Goal: Task Accomplishment & Management: Manage account settings

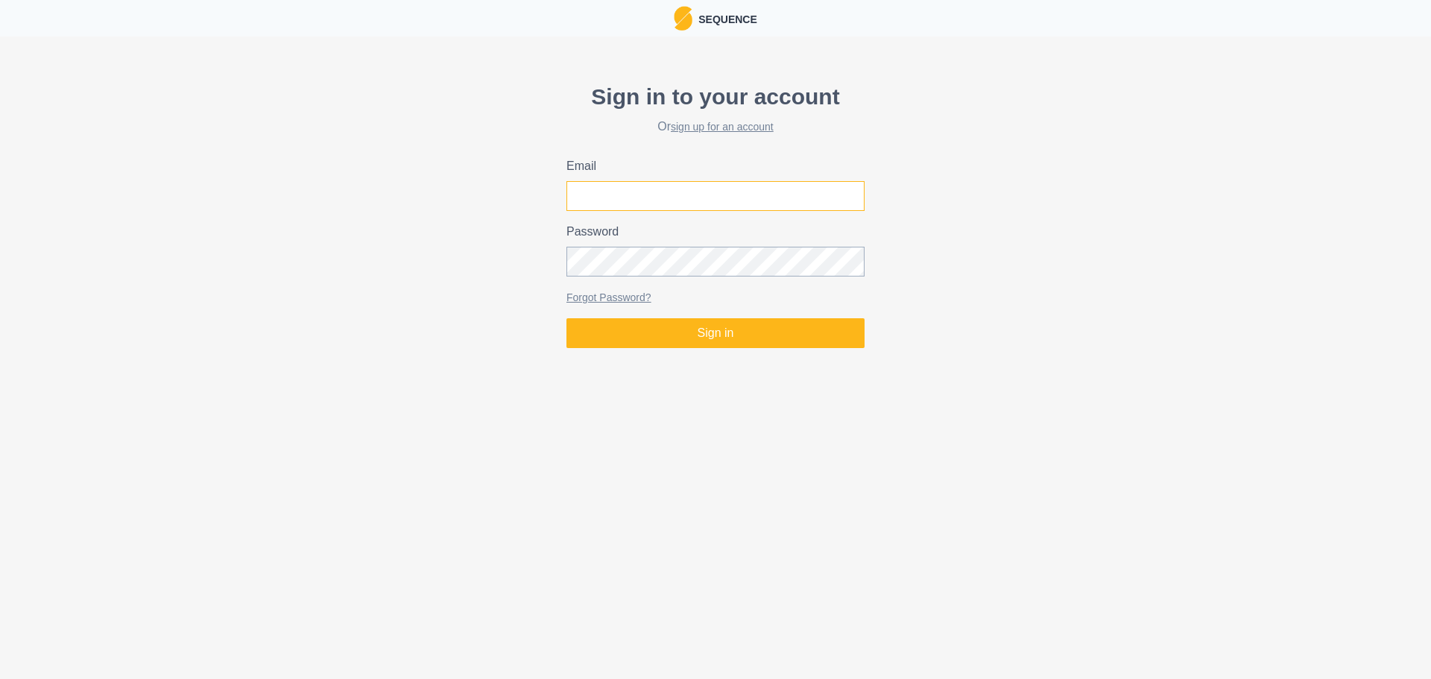
click at [689, 202] on input "Email" at bounding box center [715, 196] width 298 height 30
type input "[EMAIL_ADDRESS][DOMAIN_NAME]"
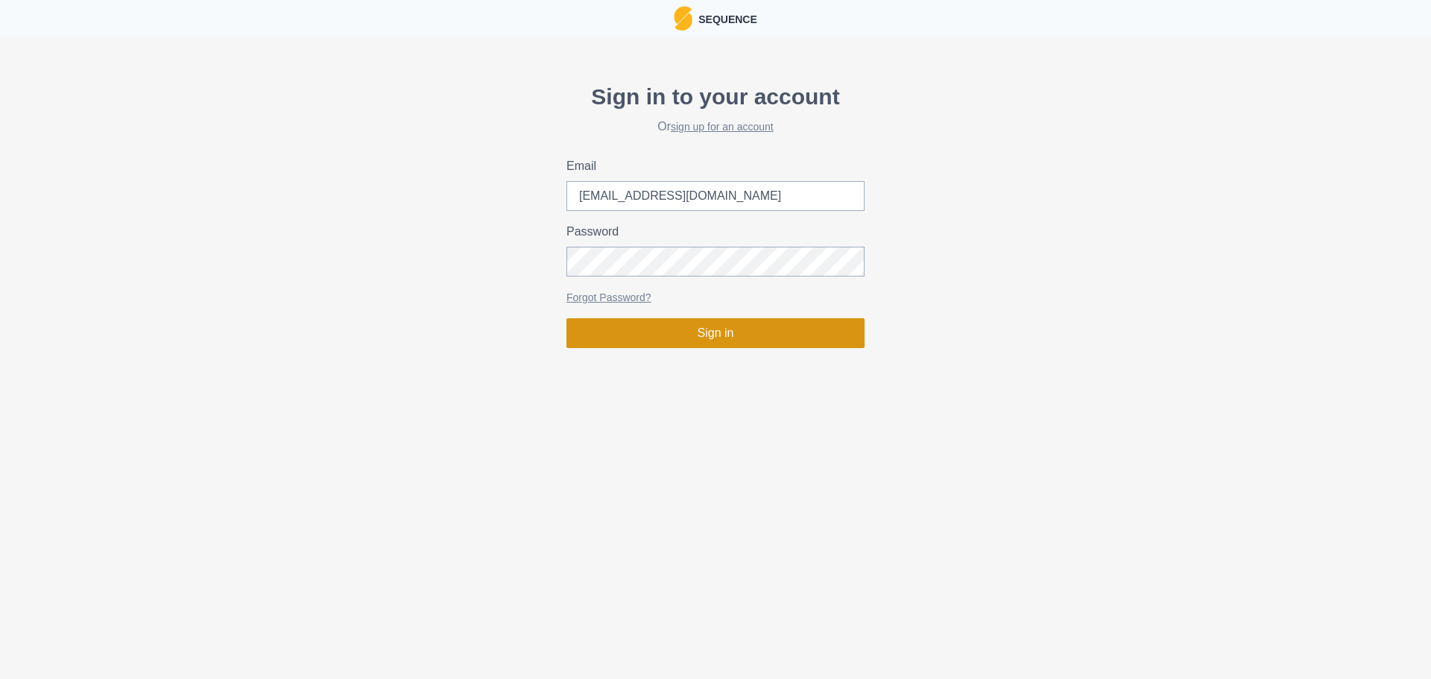
click at [659, 338] on button "Sign in" at bounding box center [715, 333] width 298 height 30
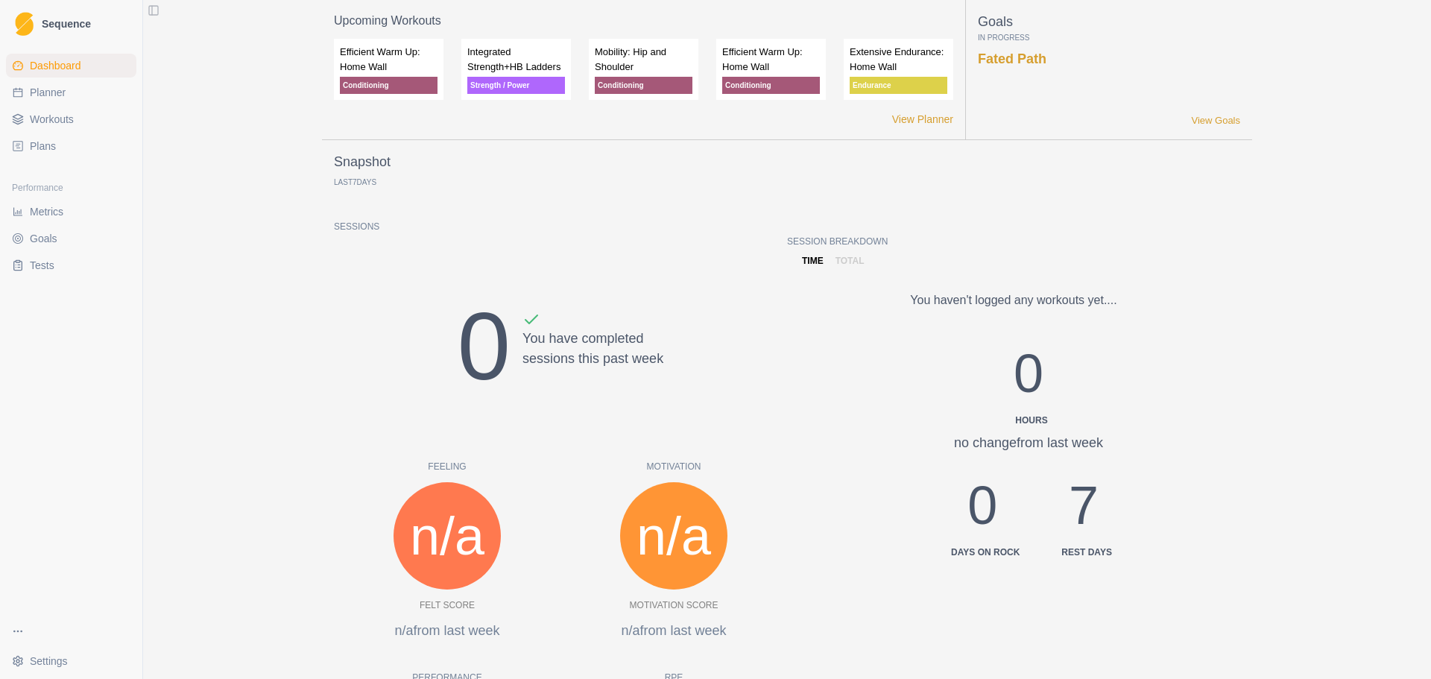
click at [53, 119] on span "Workouts" at bounding box center [52, 119] width 44 height 15
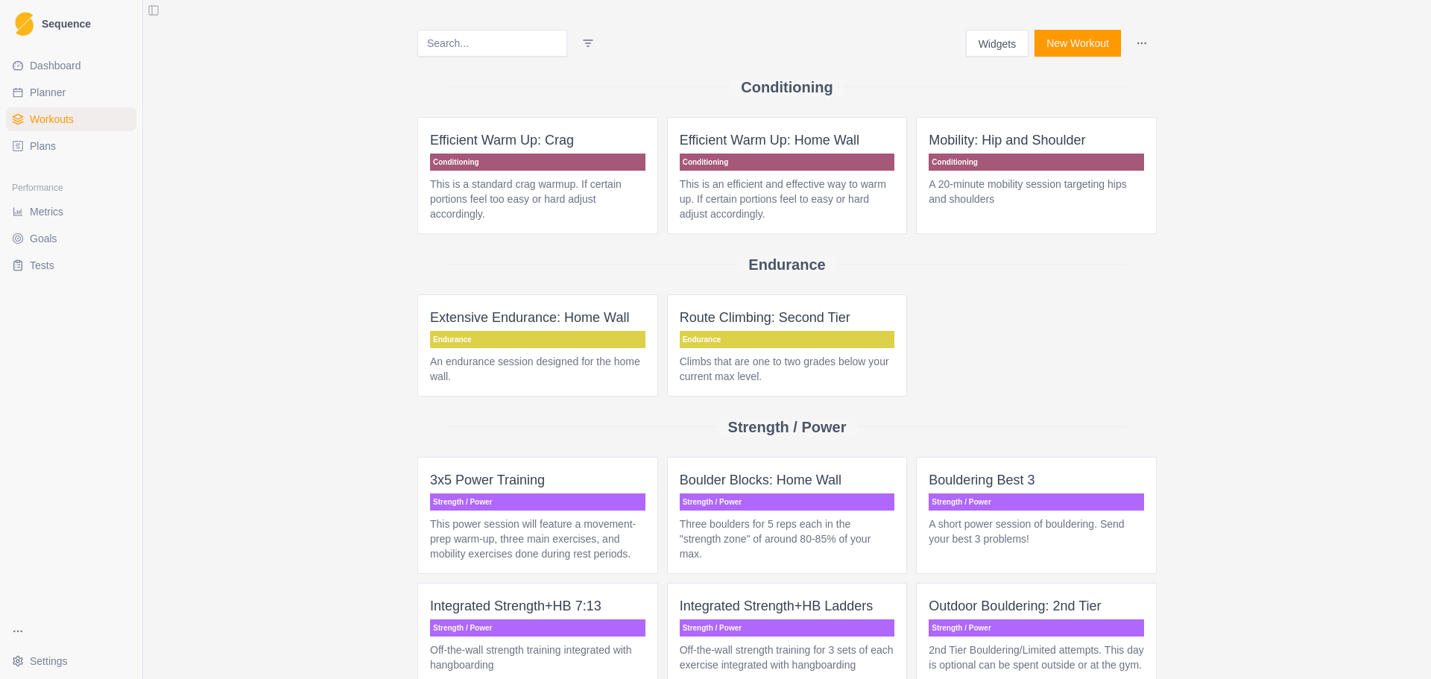
click at [812, 310] on p "Route Climbing: Second Tier" at bounding box center [787, 317] width 215 height 21
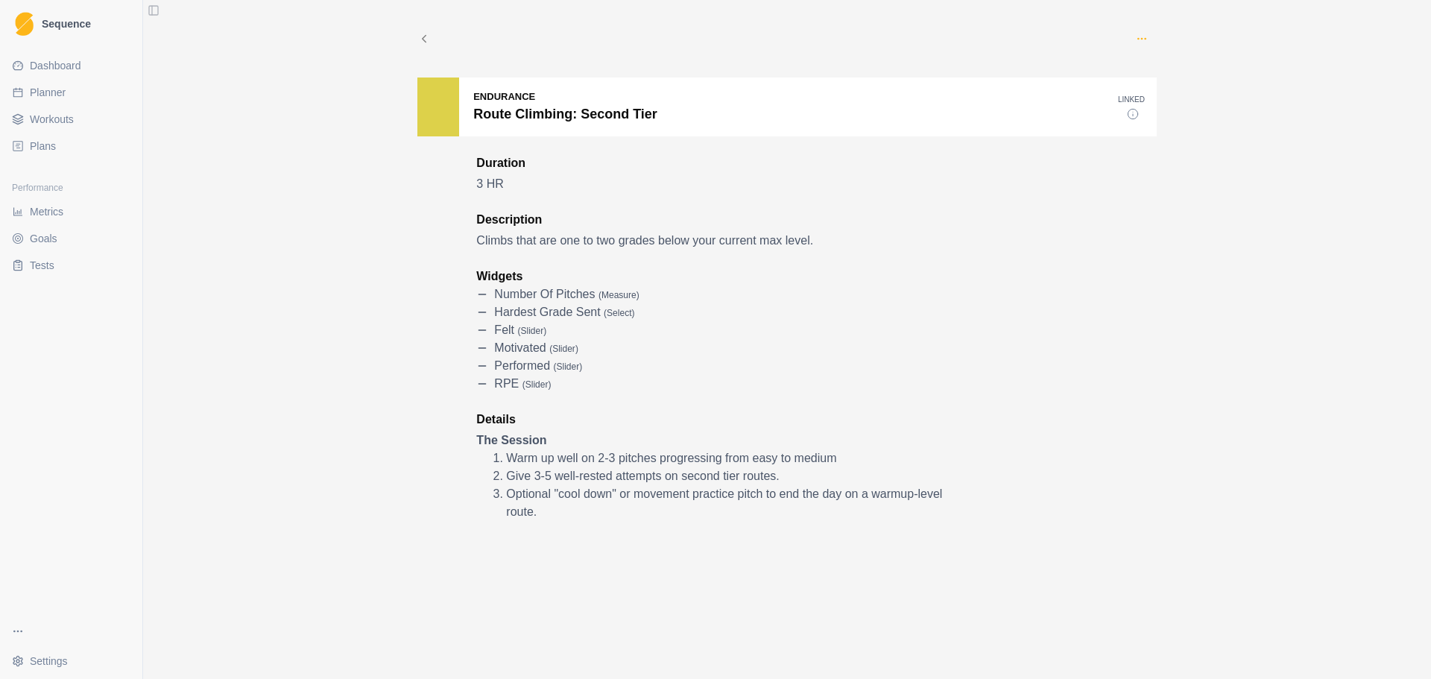
click at [1141, 39] on circle "button" at bounding box center [1141, 38] width 1 height 1
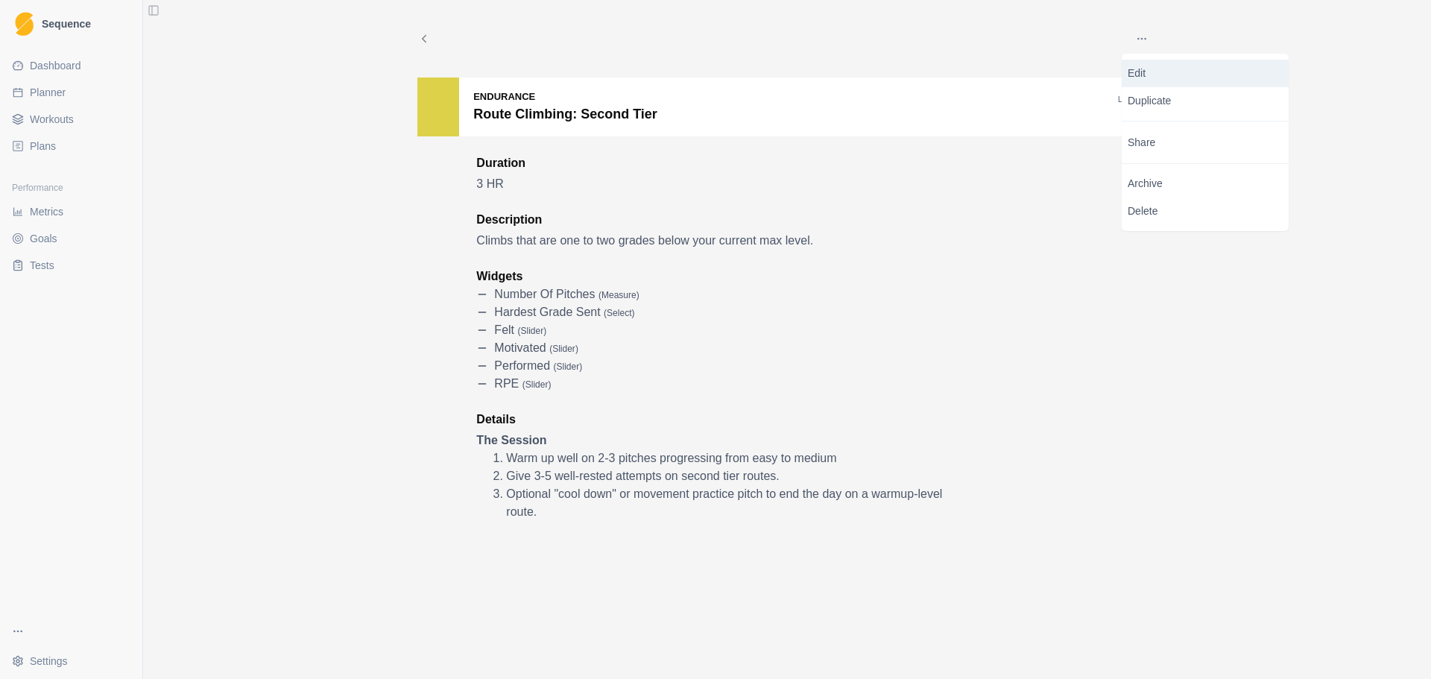
click at [1137, 78] on p "Edit" at bounding box center [1205, 74] width 155 height 16
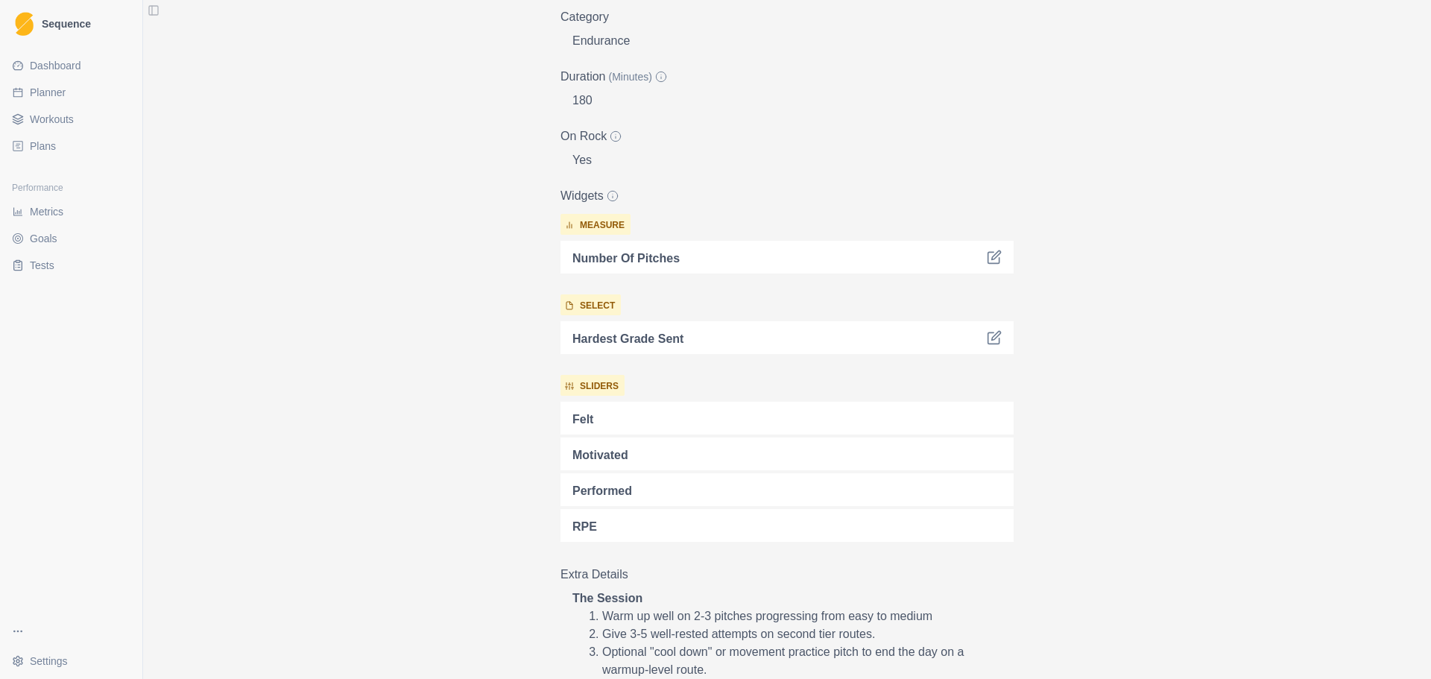
scroll to position [208, 0]
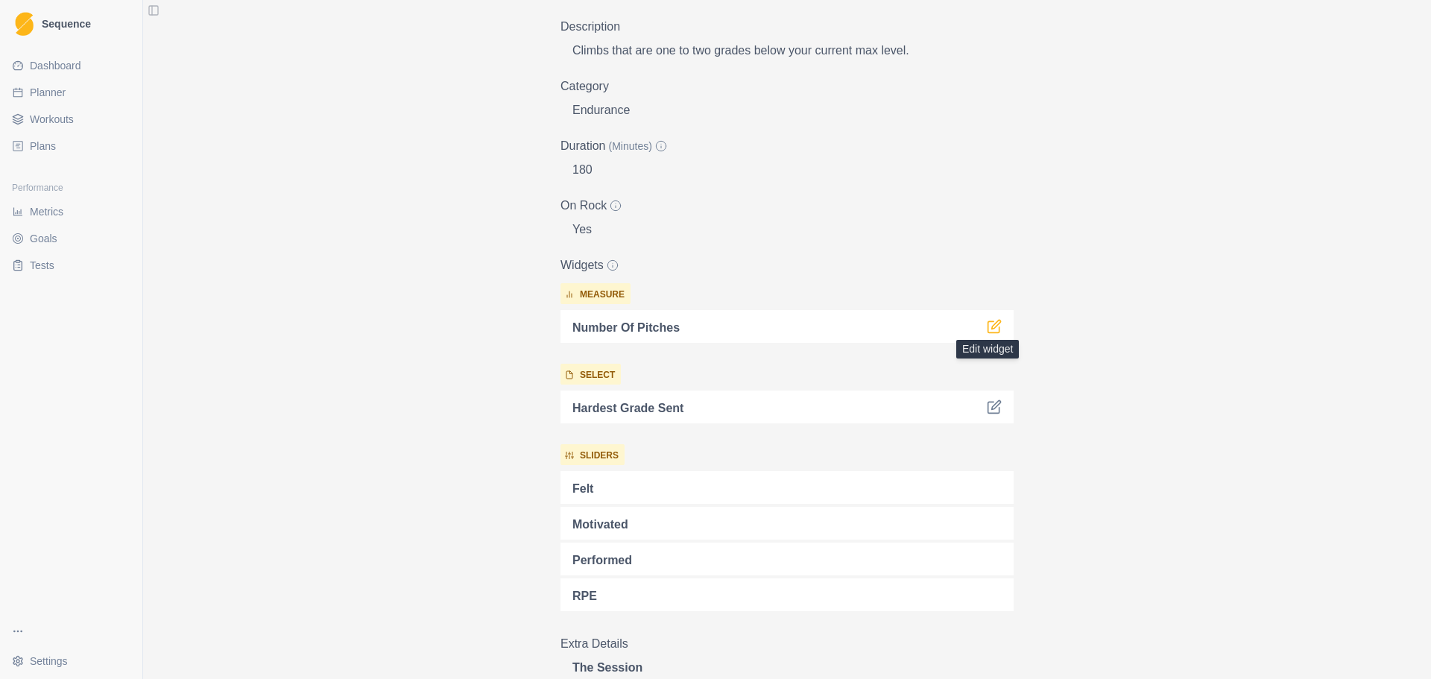
click at [990, 330] on icon at bounding box center [994, 326] width 15 height 15
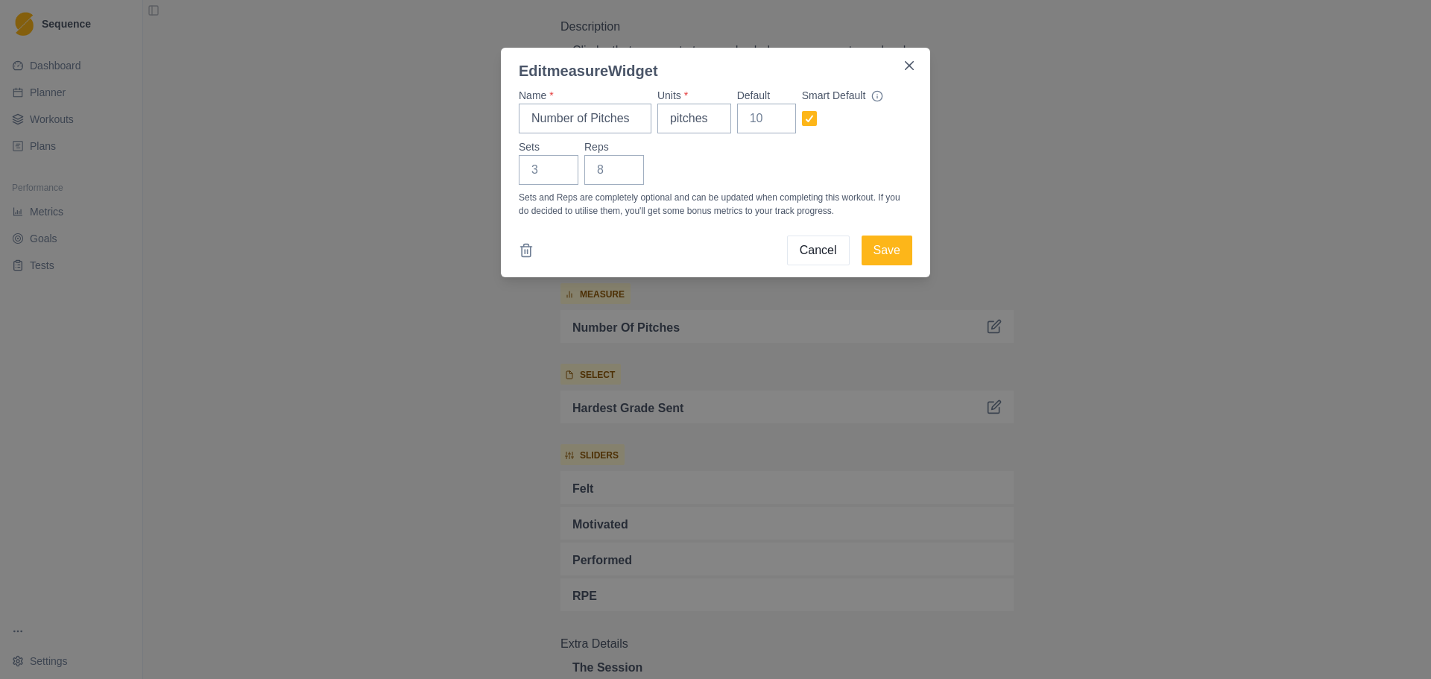
click at [816, 251] on button "Cancel" at bounding box center [818, 251] width 63 height 30
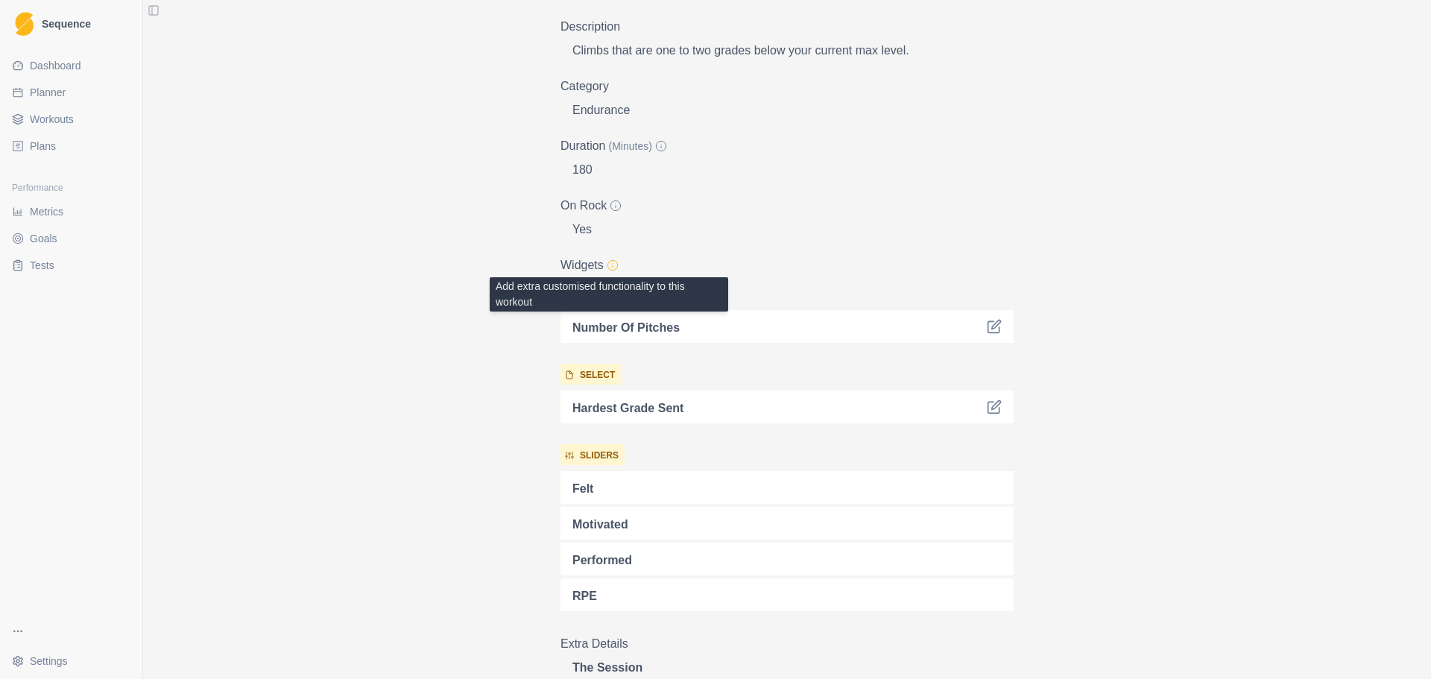
click at [610, 265] on icon at bounding box center [613, 265] width 12 height 12
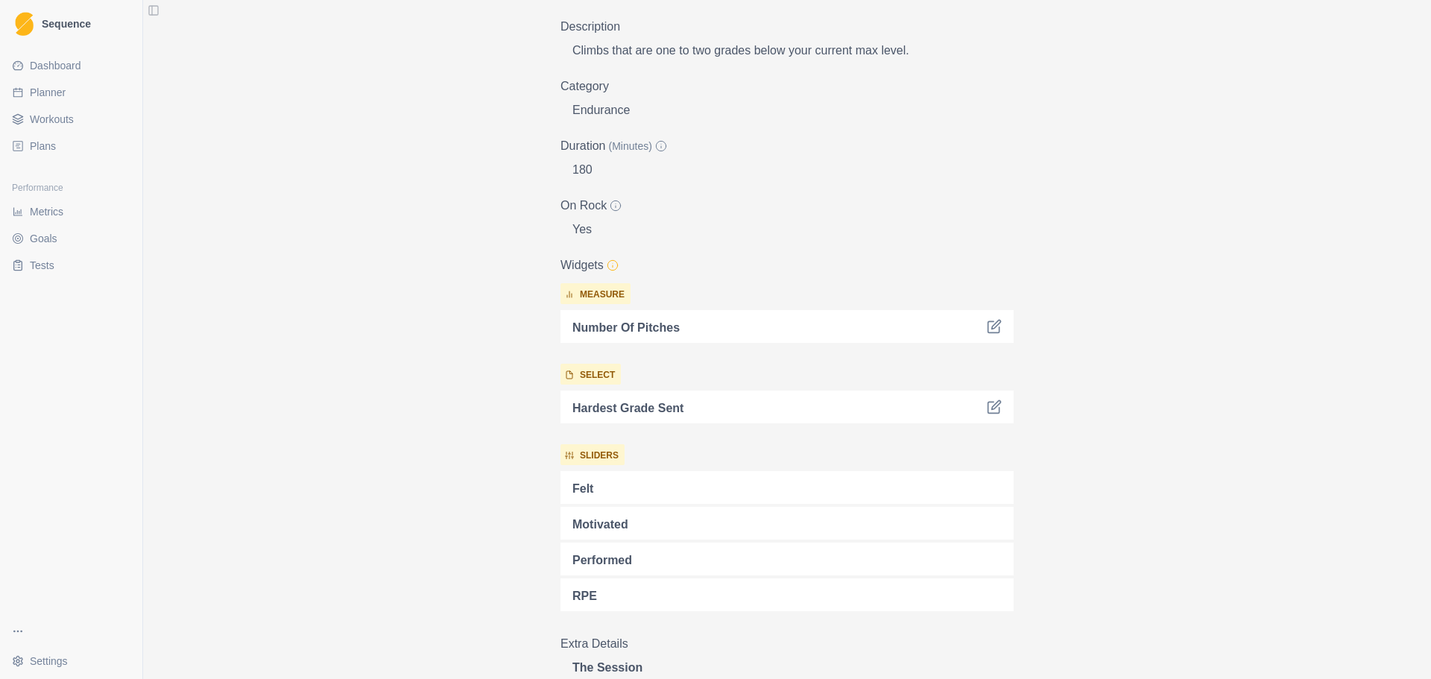
click at [607, 264] on icon at bounding box center [613, 265] width 12 height 12
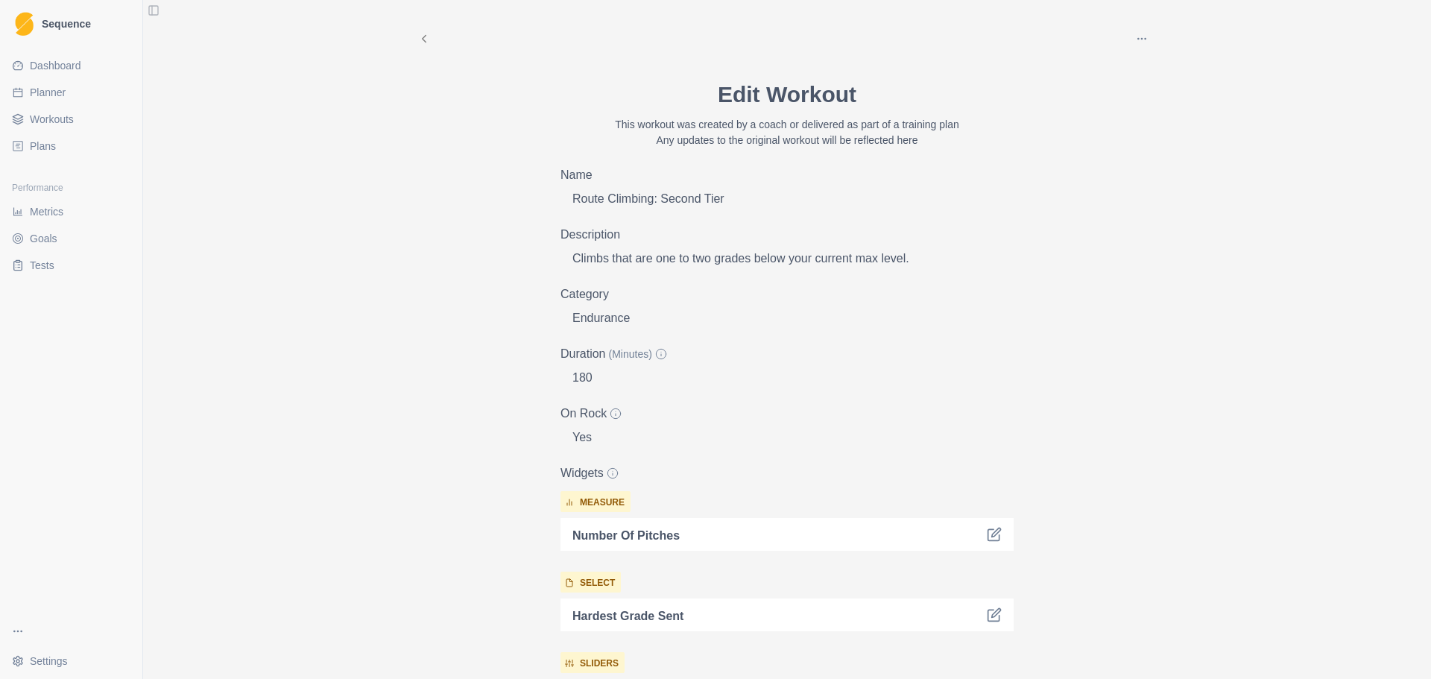
click at [48, 120] on span "Workouts" at bounding box center [52, 119] width 44 height 15
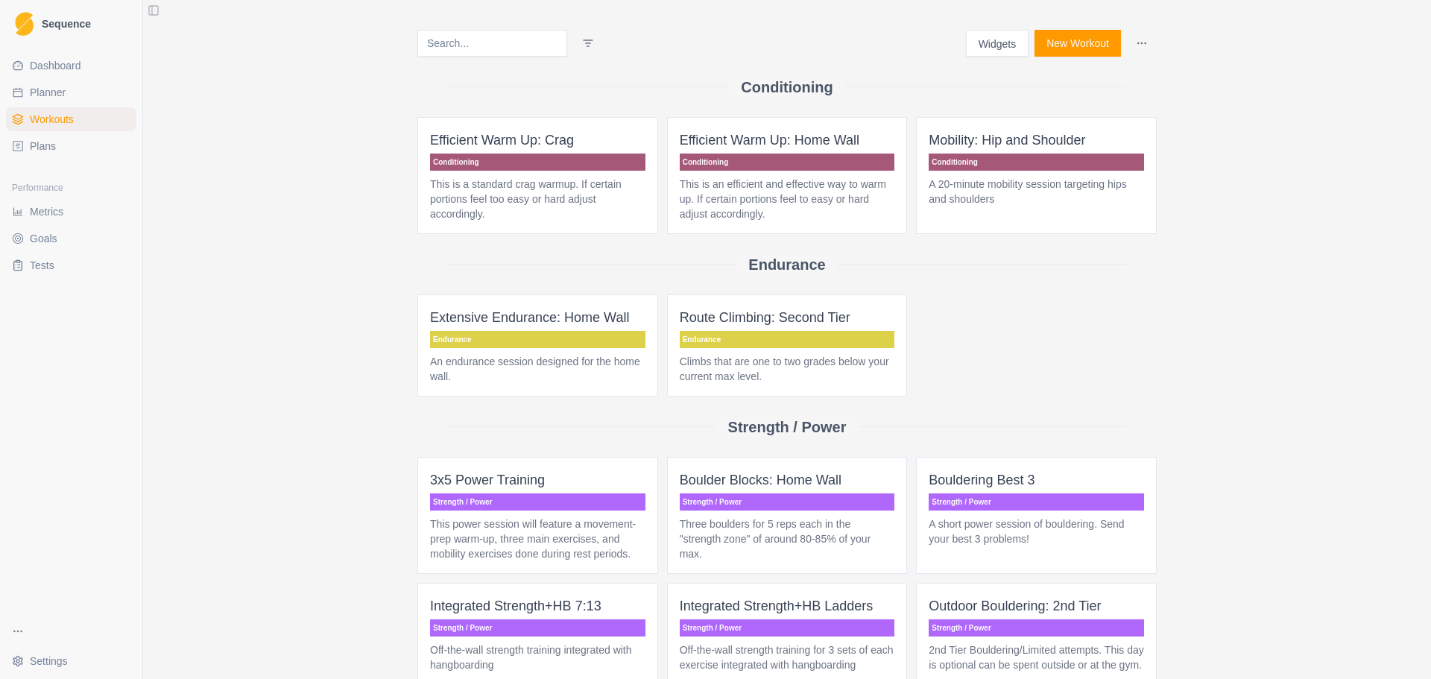
click at [470, 46] on input at bounding box center [492, 43] width 150 height 27
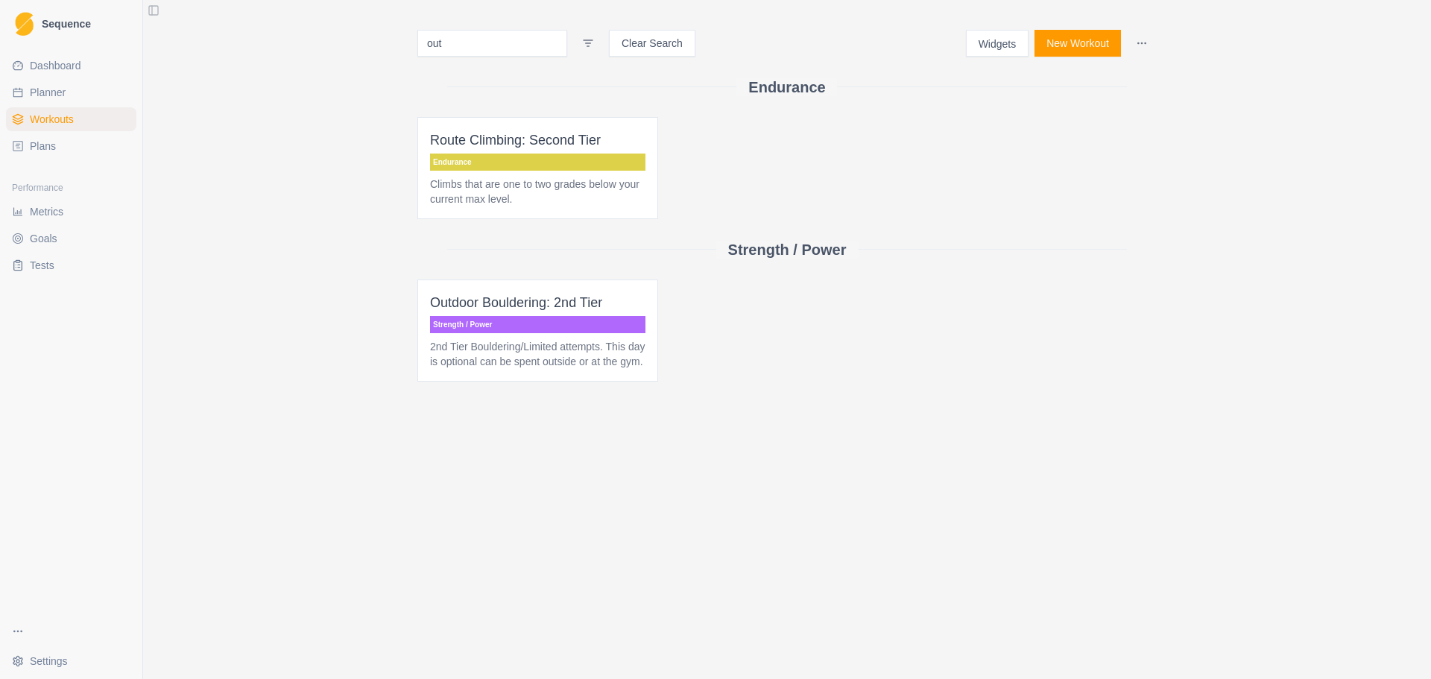
type input "out"
click at [1002, 40] on button "Widgets" at bounding box center [997, 43] width 63 height 27
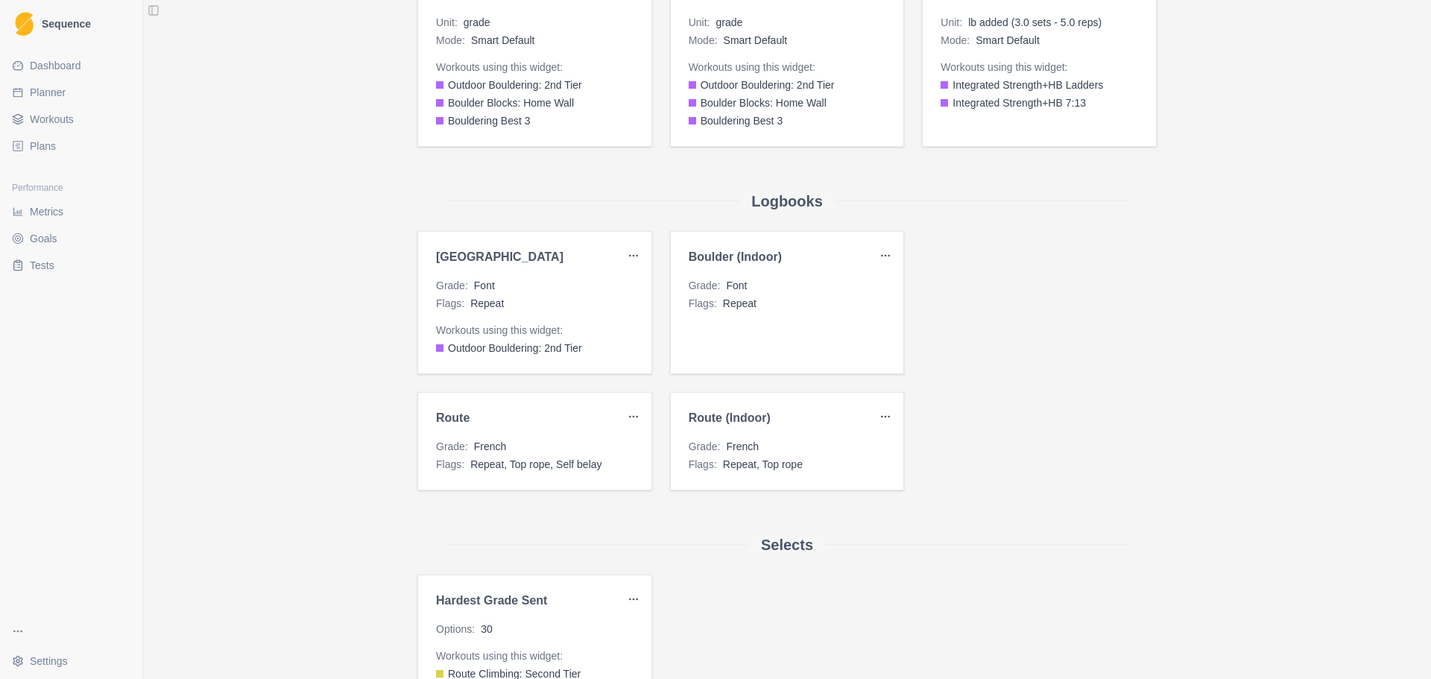
scroll to position [1416, 0]
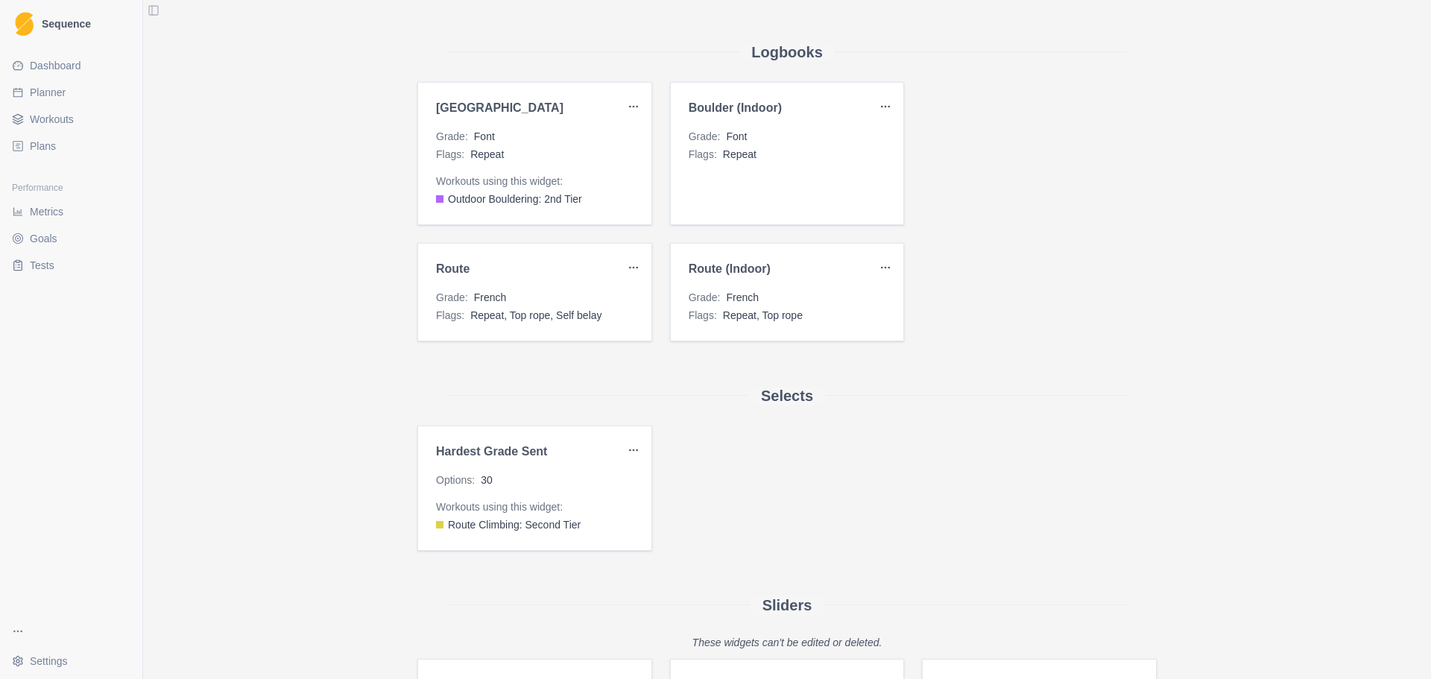
click at [625, 264] on html "Sequence Dashboard Planner Workouts Plans Performance Metrics Goals Tests Setti…" at bounding box center [715, 339] width 1431 height 679
click at [499, 282] on html "Sequence Dashboard Planner Workouts Plans Performance Metrics Goals Tests Setti…" at bounding box center [715, 339] width 1431 height 679
click at [436, 264] on h3 "Route" at bounding box center [529, 269] width 186 height 15
click at [625, 265] on html "Sequence Dashboard Planner Workouts Plans Performance Metrics Goals Tests Setti…" at bounding box center [715, 339] width 1431 height 679
click at [591, 292] on div "Edit" at bounding box center [592, 298] width 88 height 24
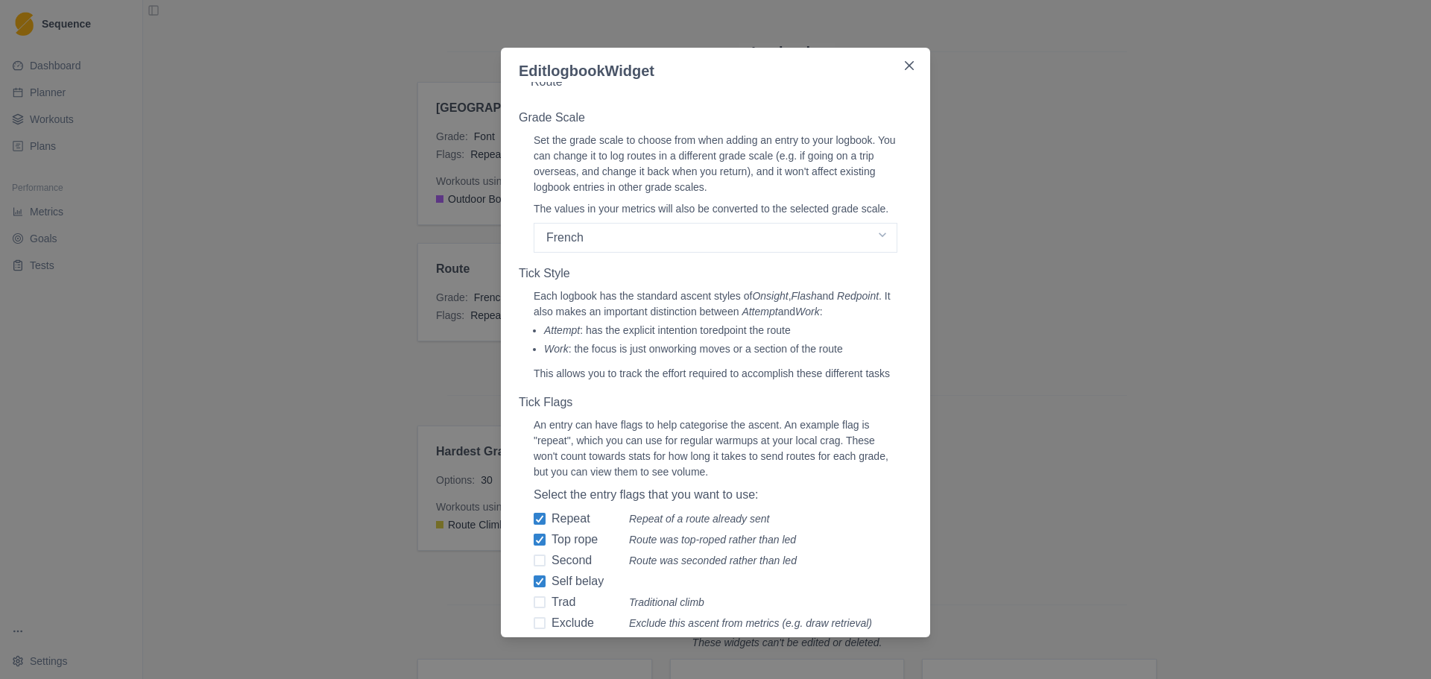
scroll to position [118, 0]
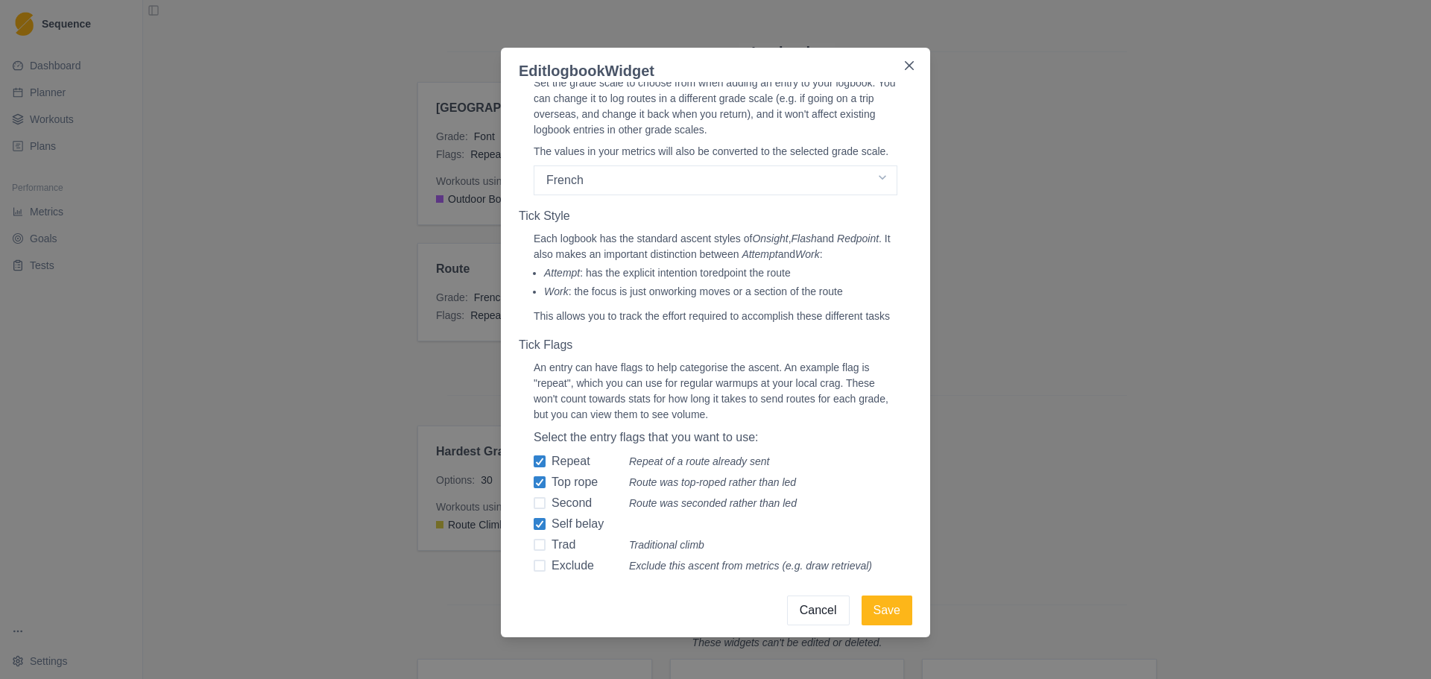
click at [797, 606] on button "Cancel" at bounding box center [818, 610] width 63 height 30
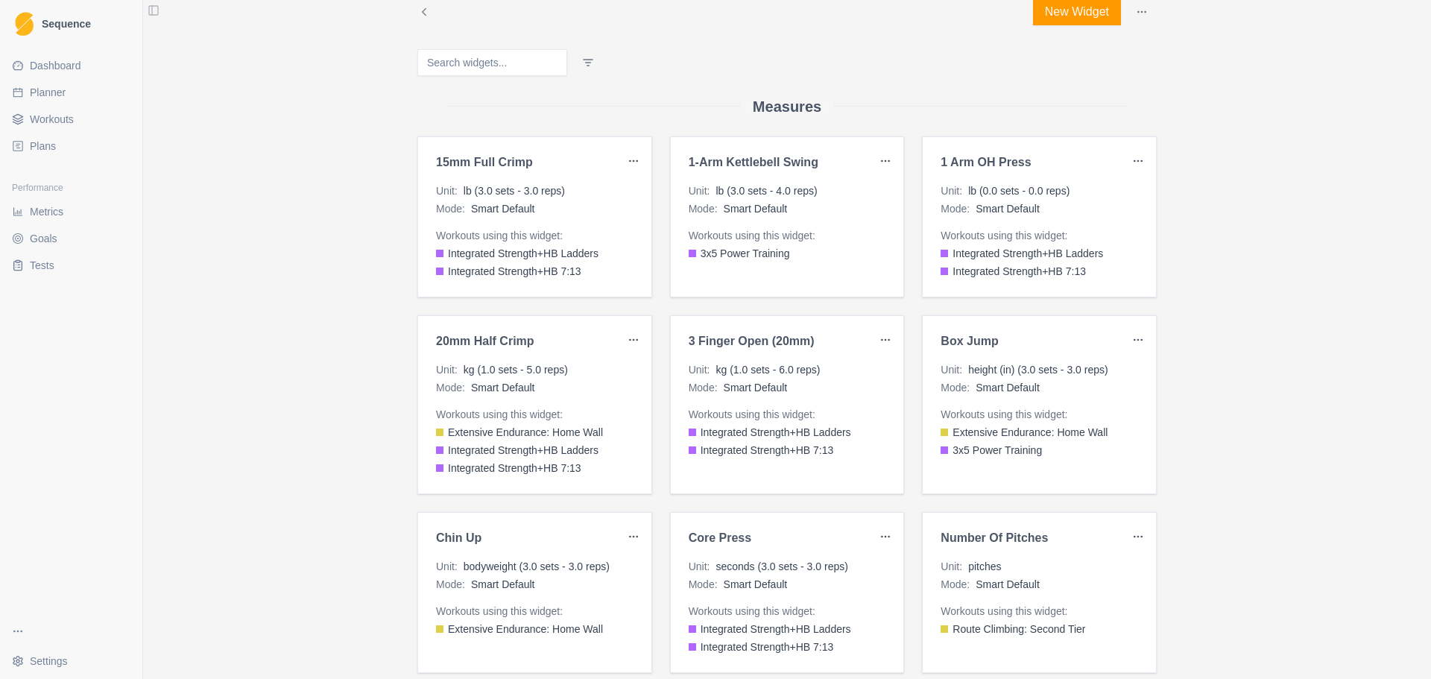
scroll to position [0, 0]
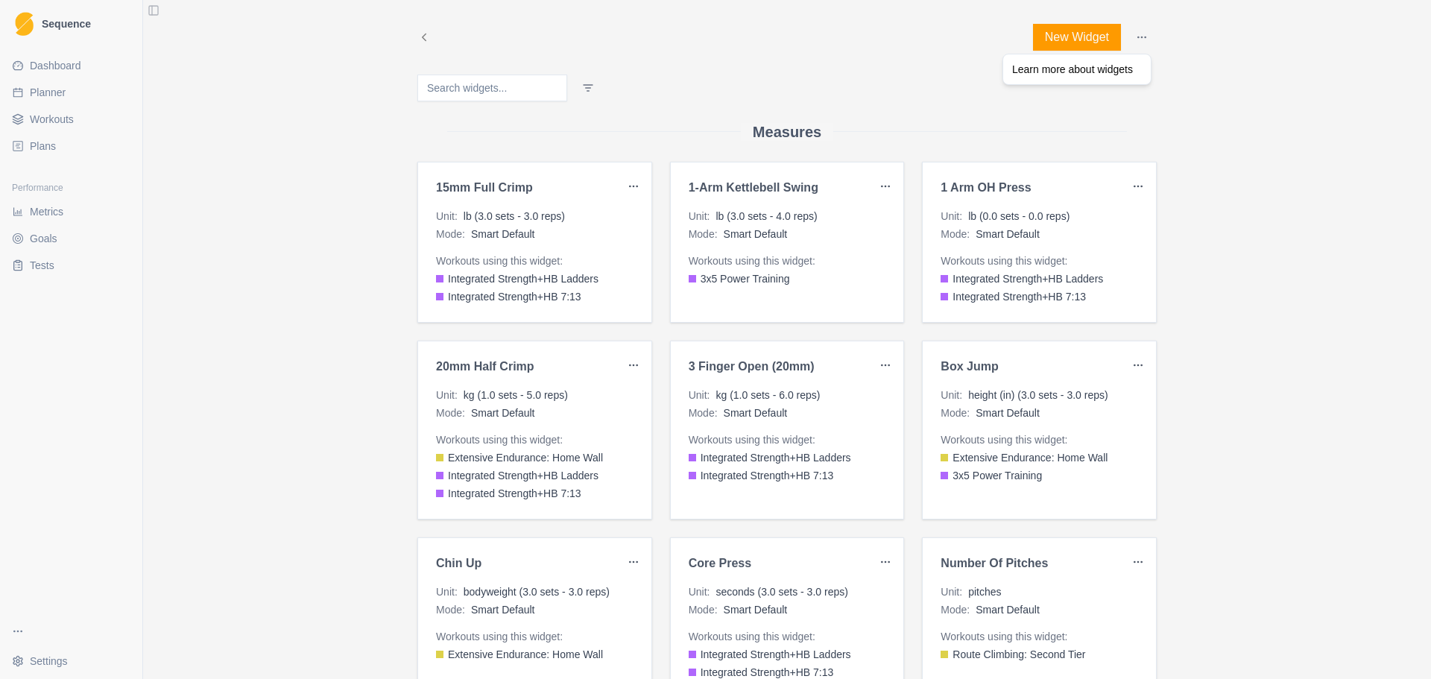
click at [1135, 39] on html "Sequence Dashboard Planner Workouts Plans Performance Metrics Goals Tests Setti…" at bounding box center [715, 339] width 1431 height 679
click at [1066, 70] on div "Learn more about widgets" at bounding box center [1072, 69] width 121 height 15
click at [50, 118] on span "Workouts" at bounding box center [52, 119] width 44 height 15
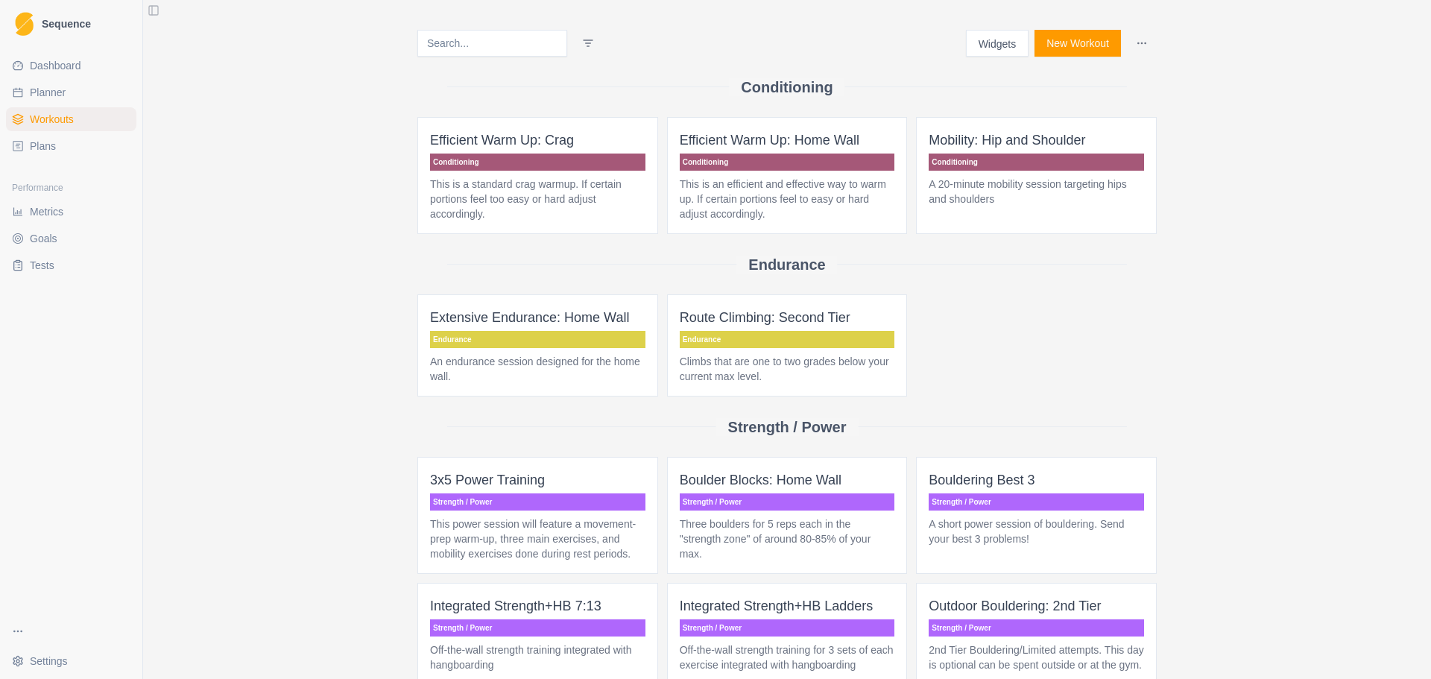
click at [979, 47] on button "Widgets" at bounding box center [997, 43] width 63 height 27
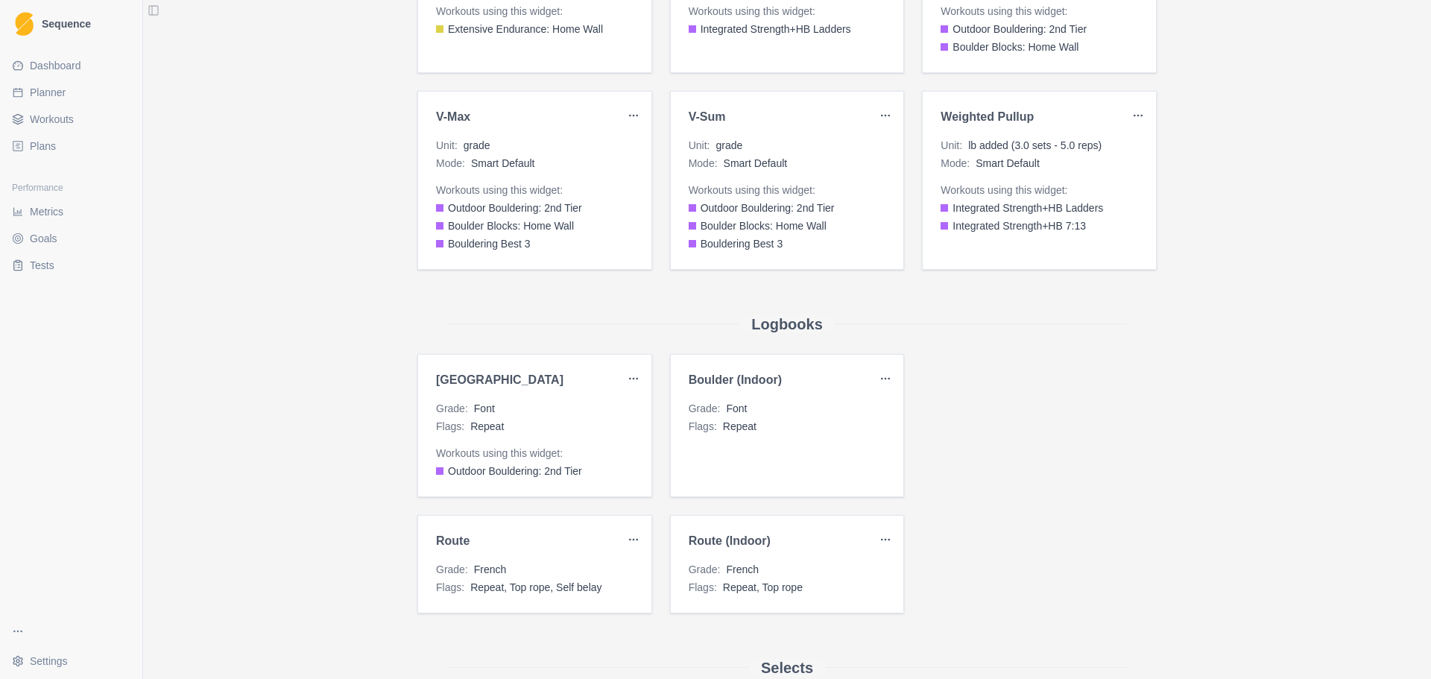
scroll to position [1342, 0]
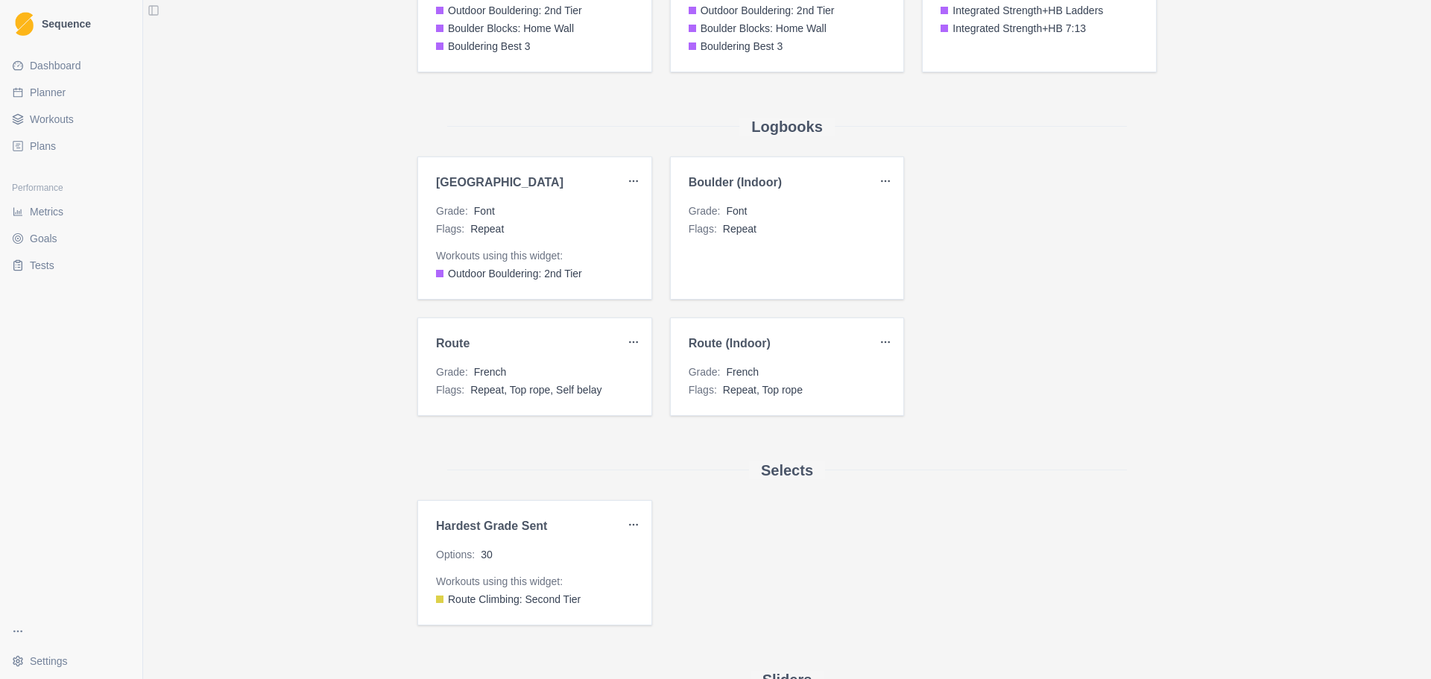
click at [628, 346] on html "Sequence Dashboard Planner Workouts Plans Performance Metrics Goals Tests Setti…" at bounding box center [715, 339] width 1431 height 679
click at [603, 372] on div "Edit" at bounding box center [592, 373] width 88 height 24
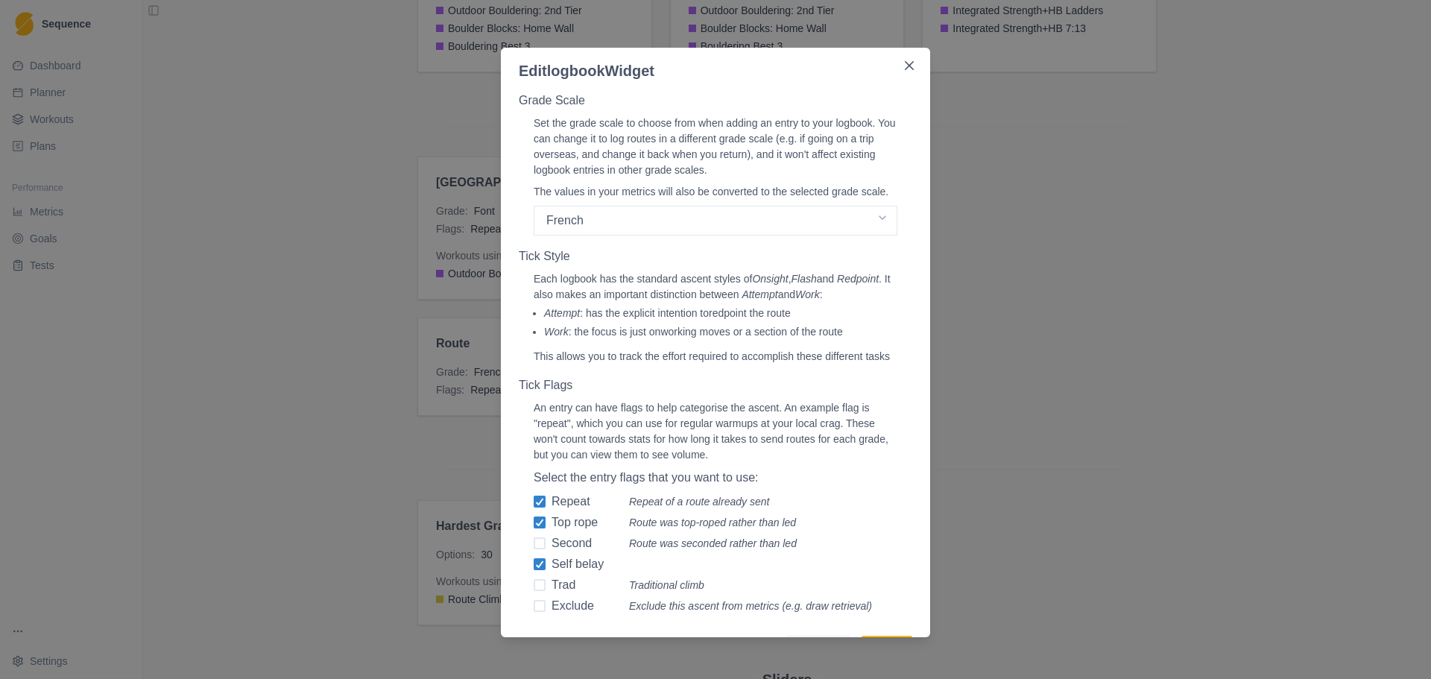
scroll to position [118, 0]
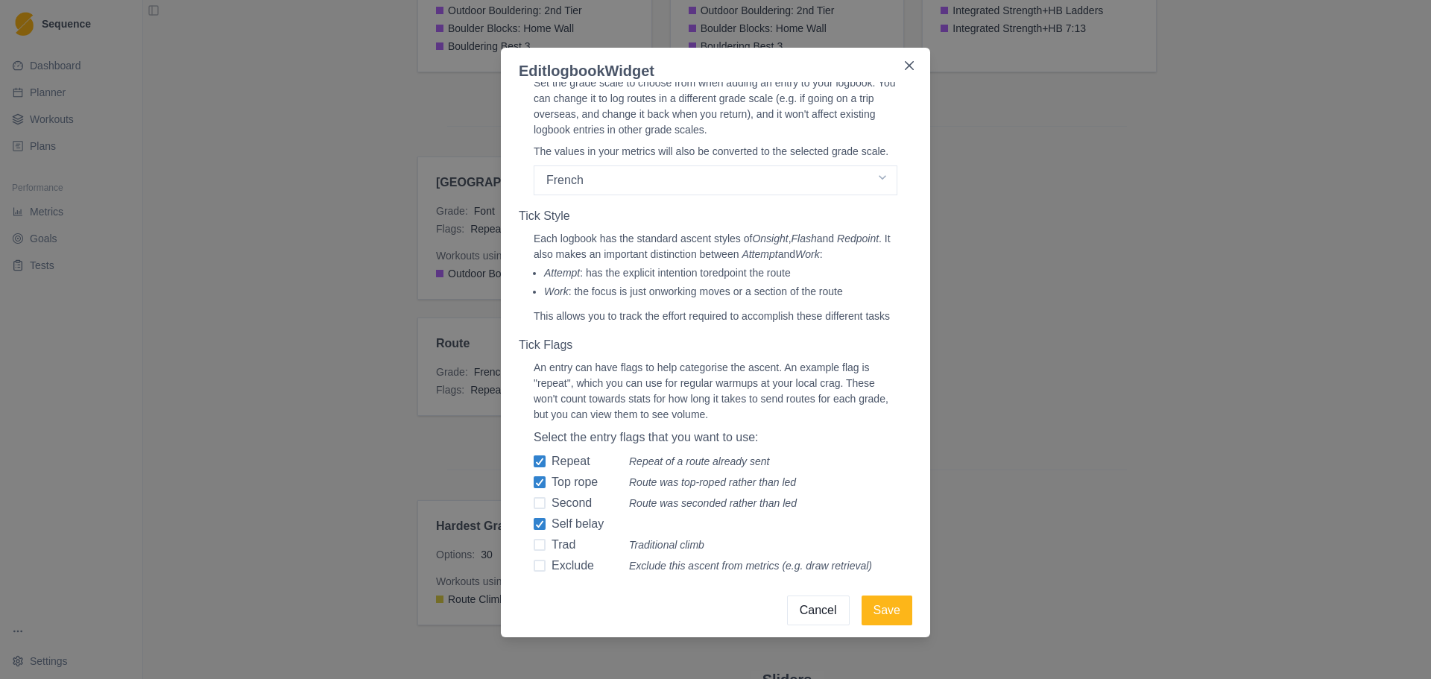
click at [794, 613] on button "Cancel" at bounding box center [818, 610] width 63 height 30
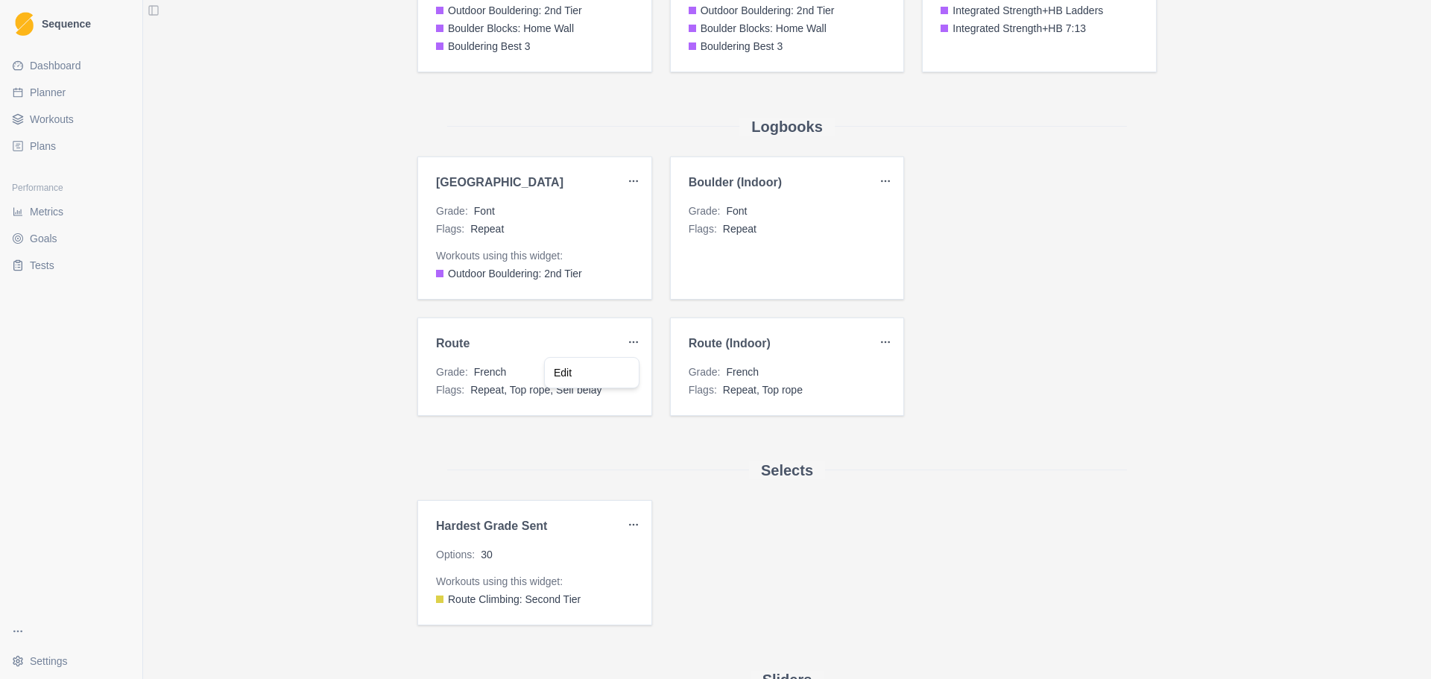
click at [624, 340] on html "Sequence Dashboard Planner Workouts Plans Performance Metrics Goals Tests Setti…" at bounding box center [715, 339] width 1431 height 679
click at [572, 374] on div "Edit" at bounding box center [592, 373] width 88 height 24
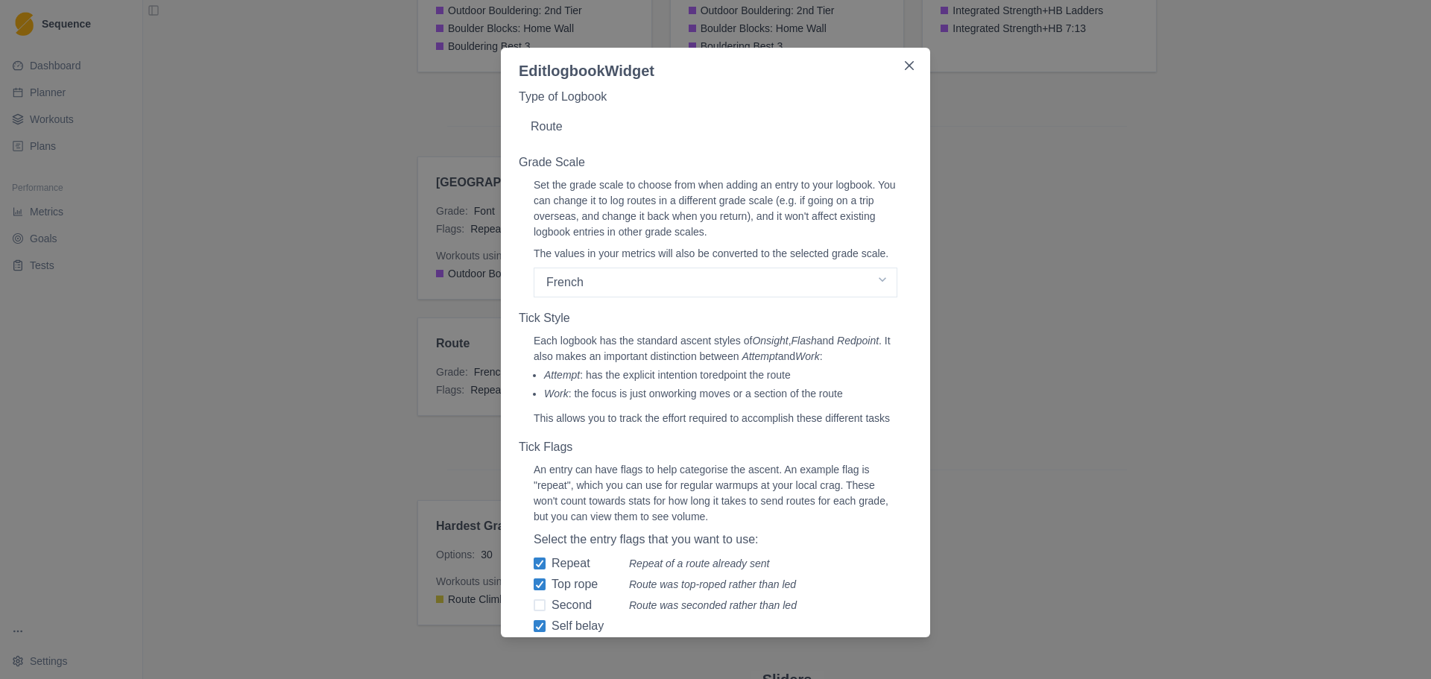
click at [553, 127] on p "Route" at bounding box center [716, 127] width 370 height 18
click at [908, 71] on button "Close" at bounding box center [909, 66] width 24 height 24
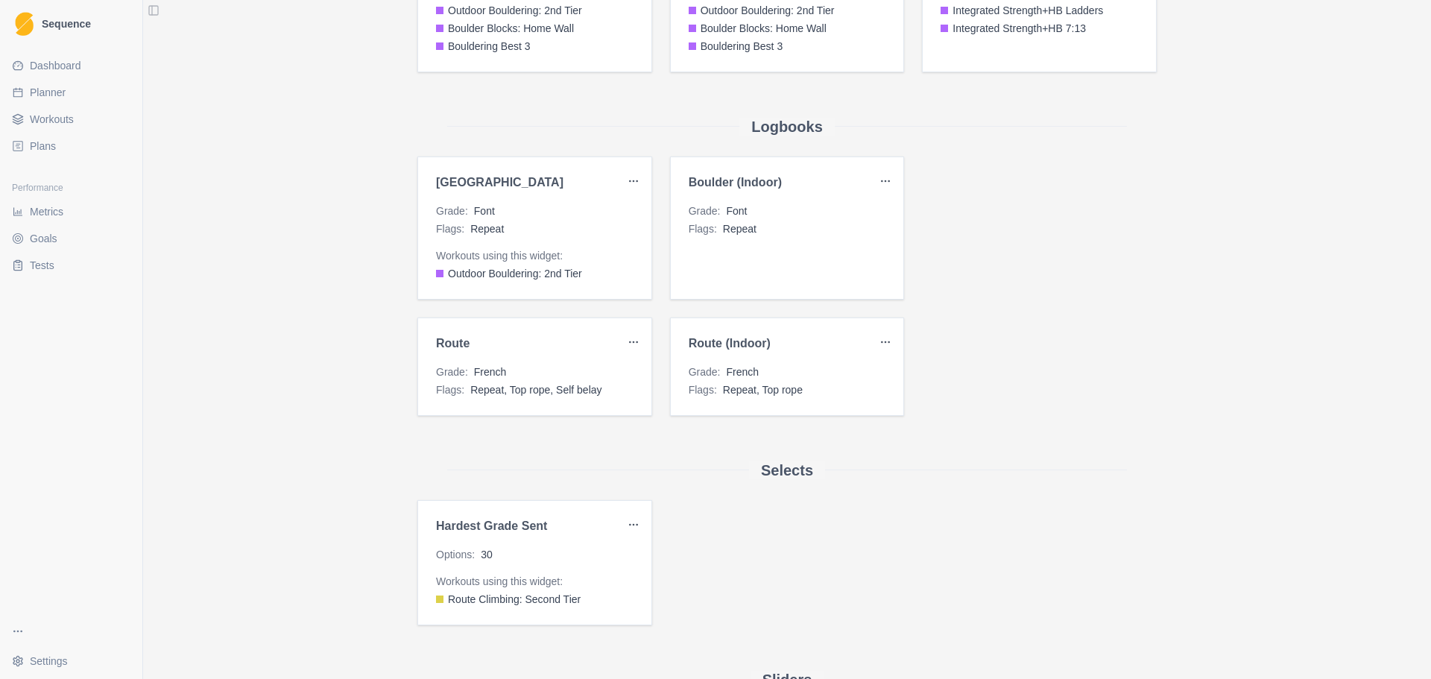
click at [487, 268] on span "Outdoor Bouldering: 2nd Tier" at bounding box center [515, 273] width 134 height 15
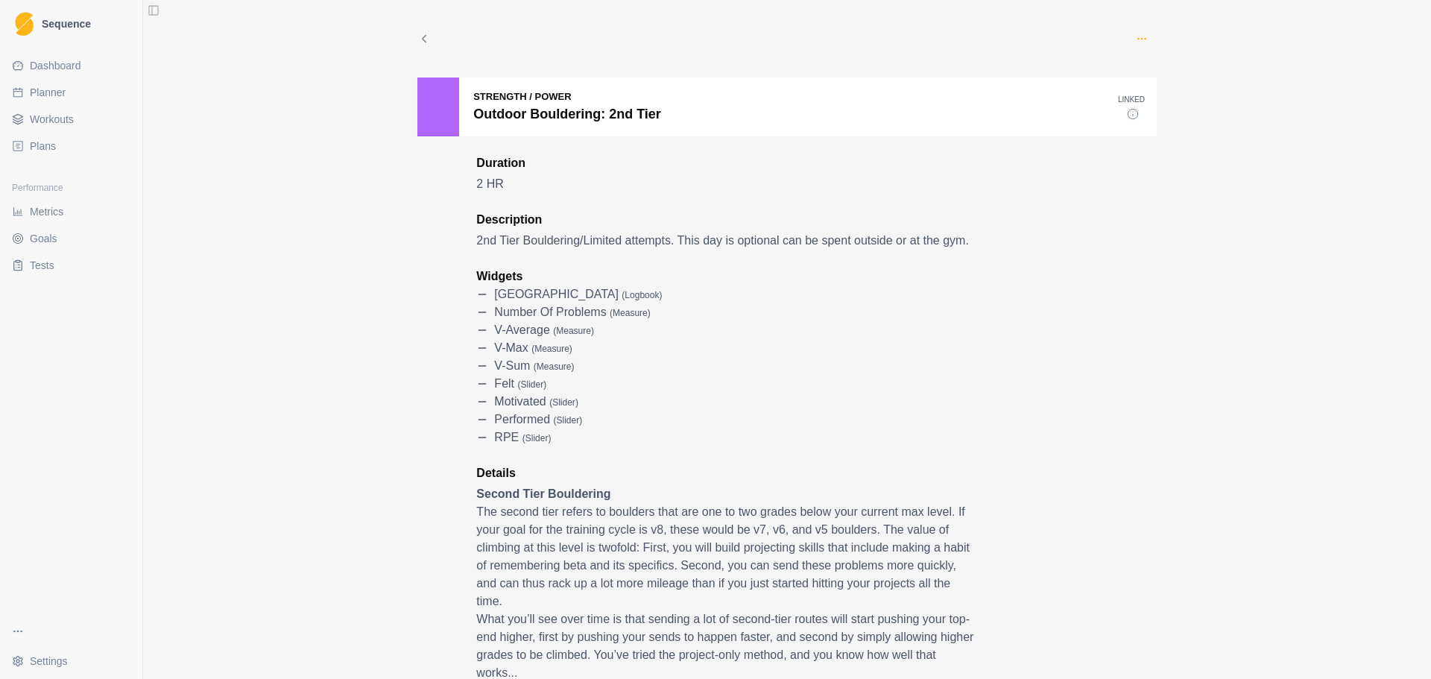
click at [1136, 37] on icon "button" at bounding box center [1142, 39] width 12 height 12
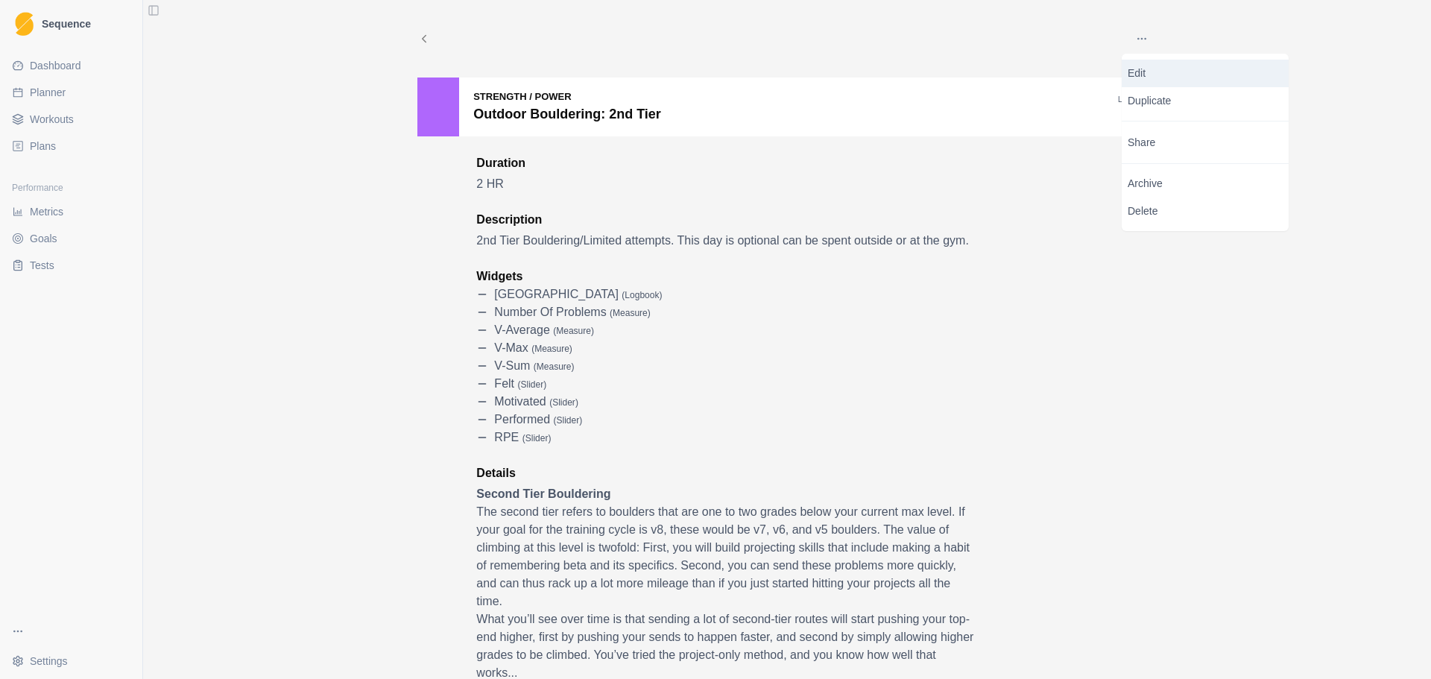
click at [1135, 75] on p "Edit" at bounding box center [1205, 74] width 155 height 16
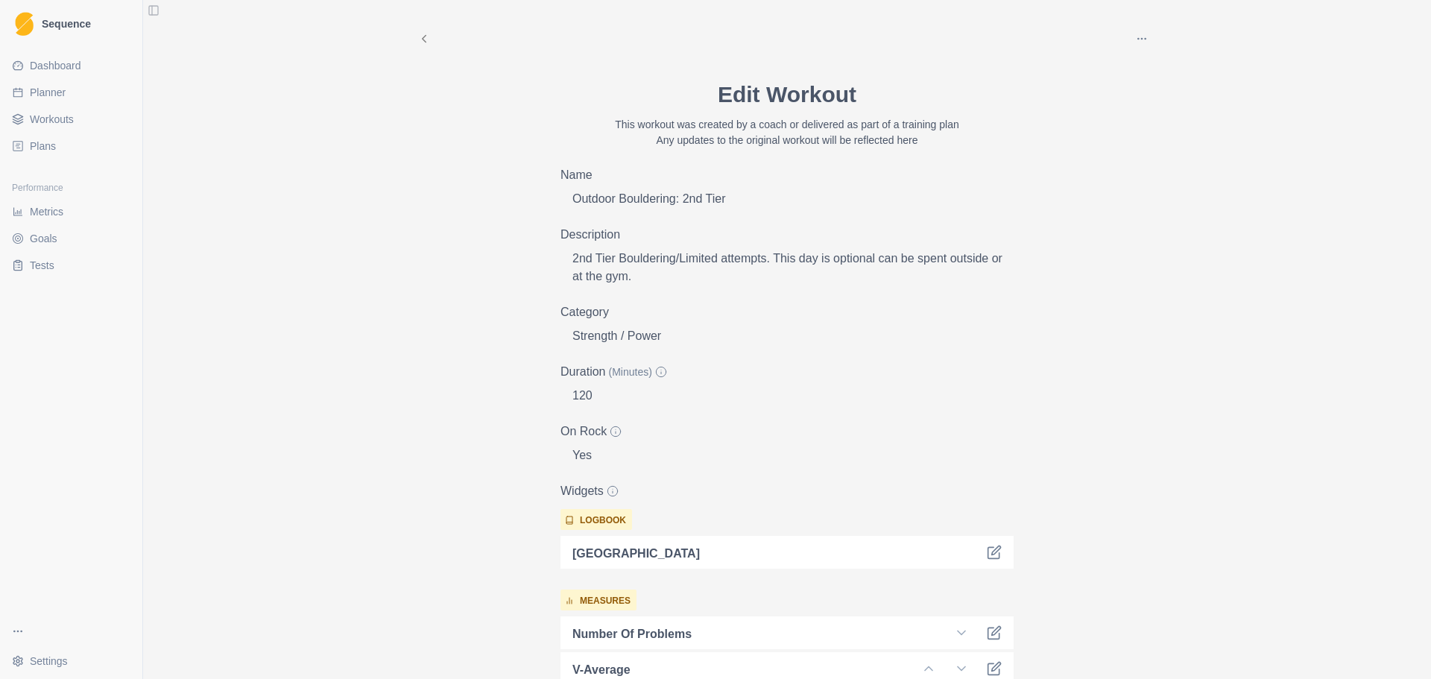
click at [50, 122] on span "Workouts" at bounding box center [52, 119] width 44 height 15
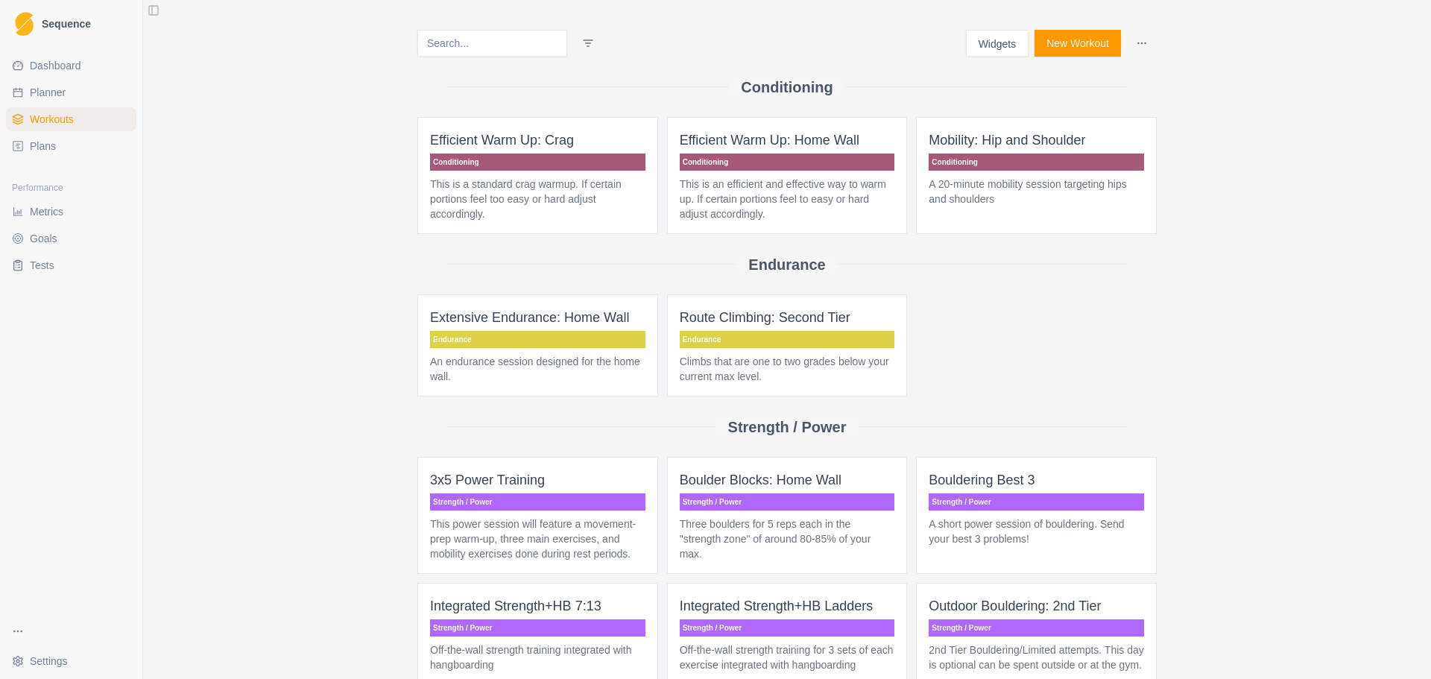
click at [748, 350] on span "Route Climbing: Second Tier Endurance Climbs that are one to two grades below y…" at bounding box center [787, 345] width 241 height 102
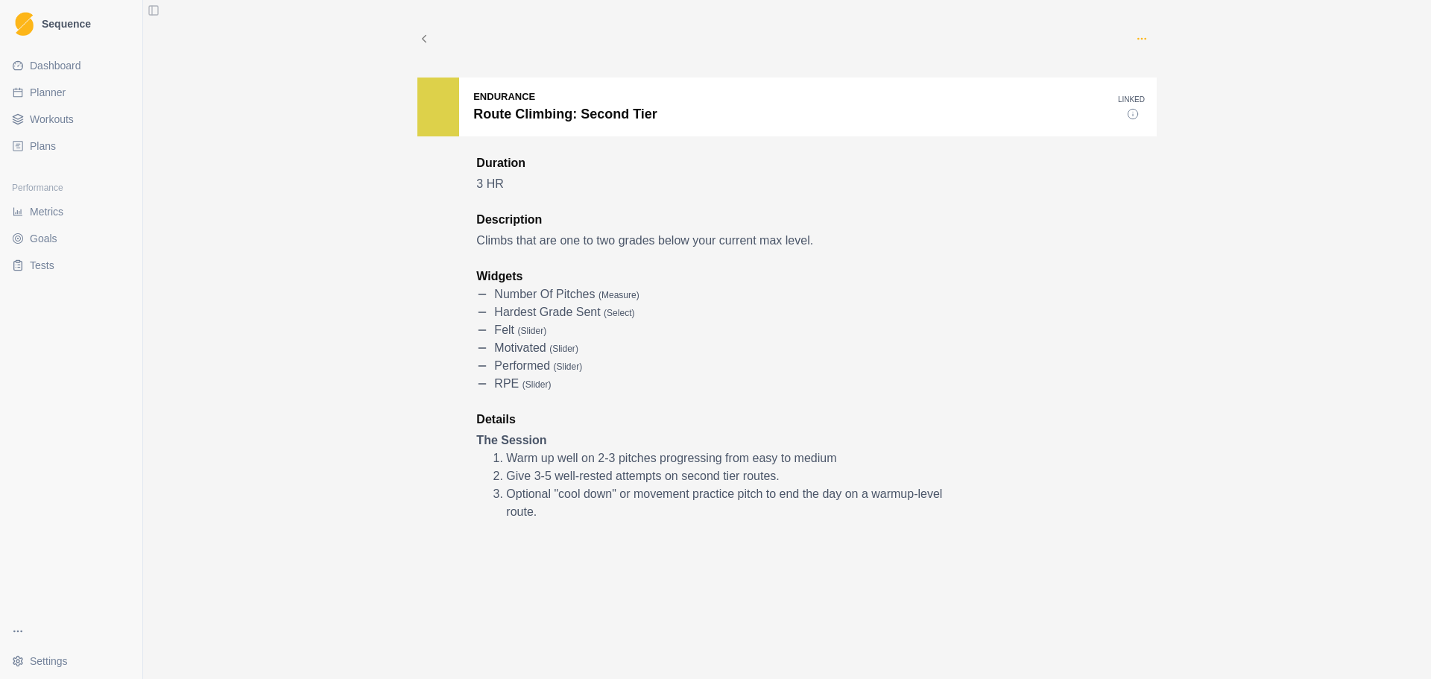
click at [1136, 37] on icon "button" at bounding box center [1142, 39] width 12 height 12
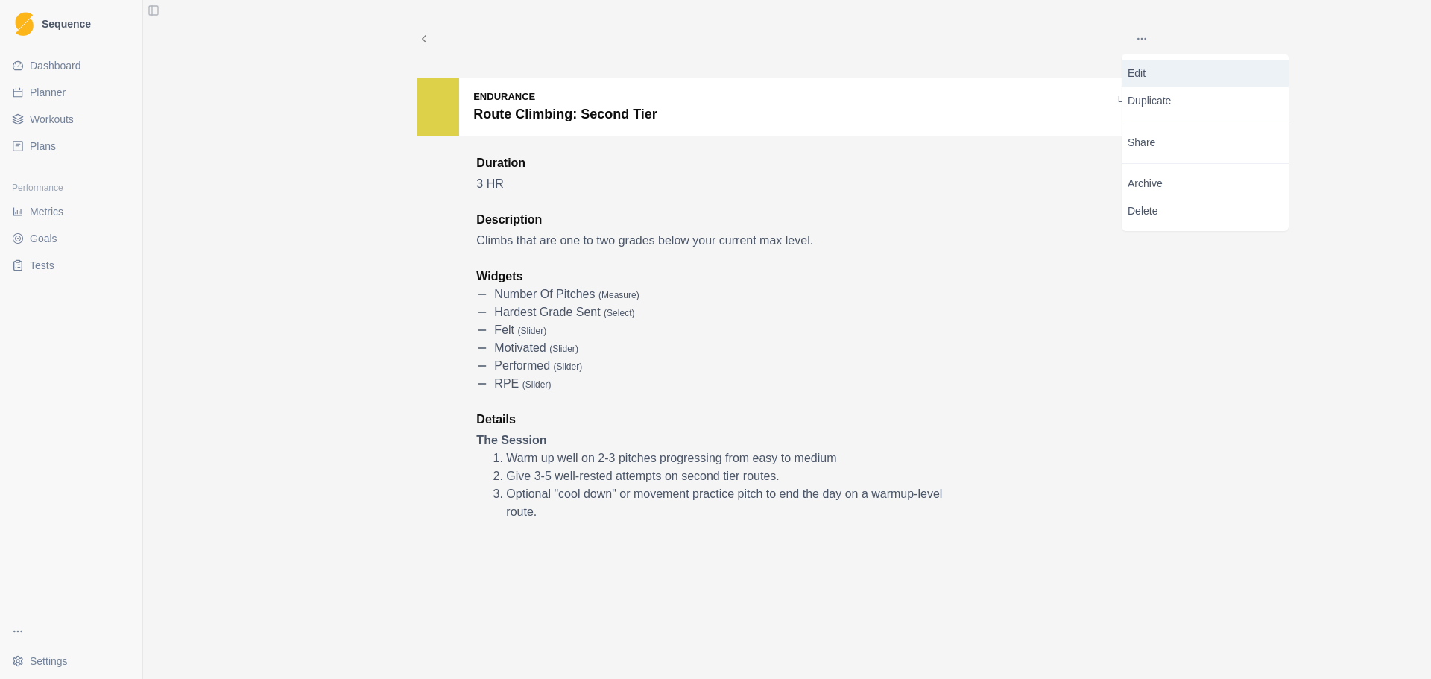
click at [1140, 69] on p "Edit" at bounding box center [1205, 74] width 155 height 16
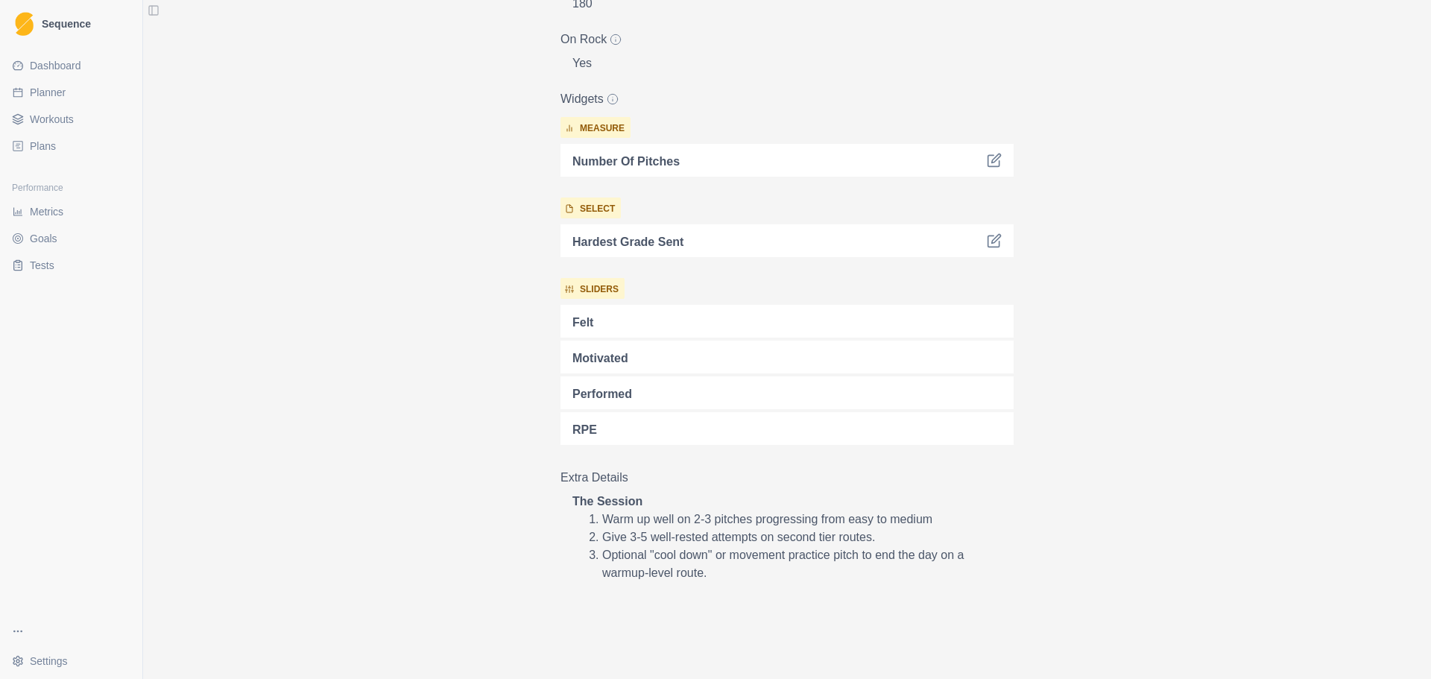
scroll to position [373, 0]
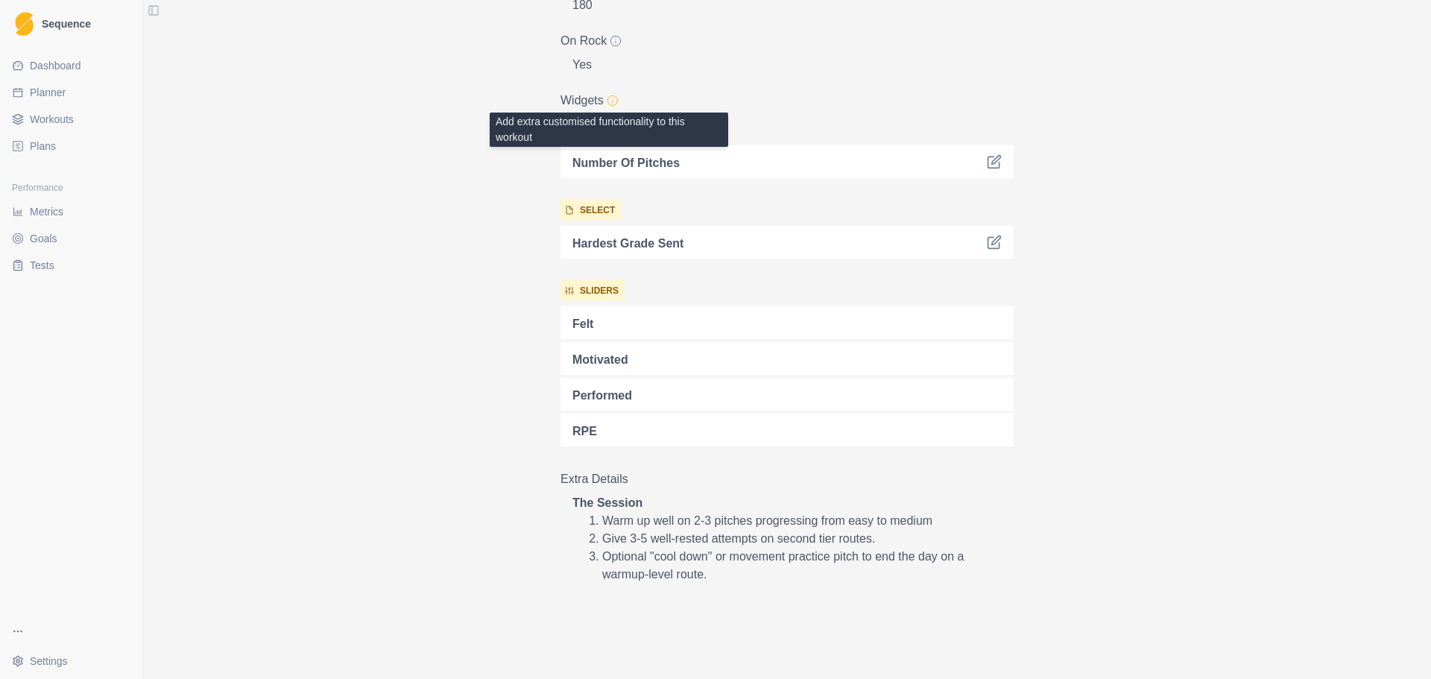
click at [608, 99] on icon at bounding box center [613, 101] width 12 height 12
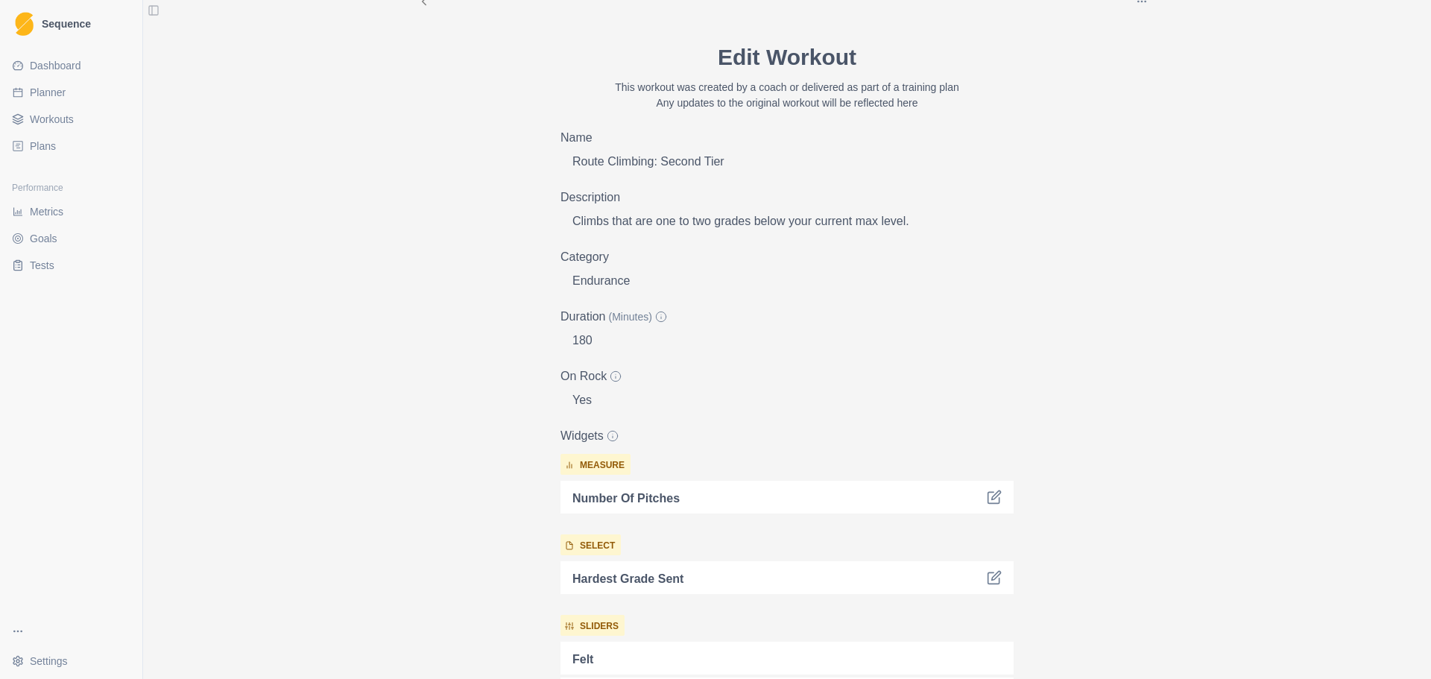
scroll to position [0, 0]
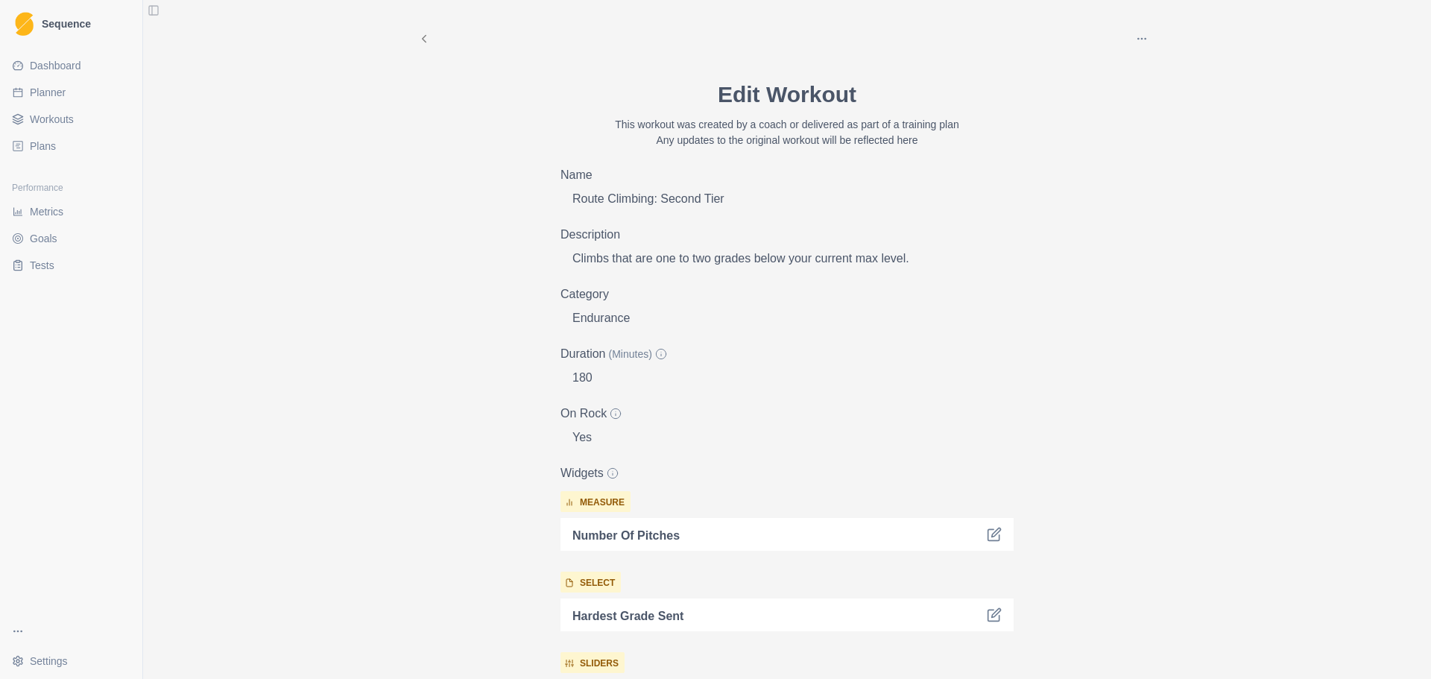
click at [35, 93] on span "Planner" at bounding box center [48, 92] width 36 height 15
select select "month"
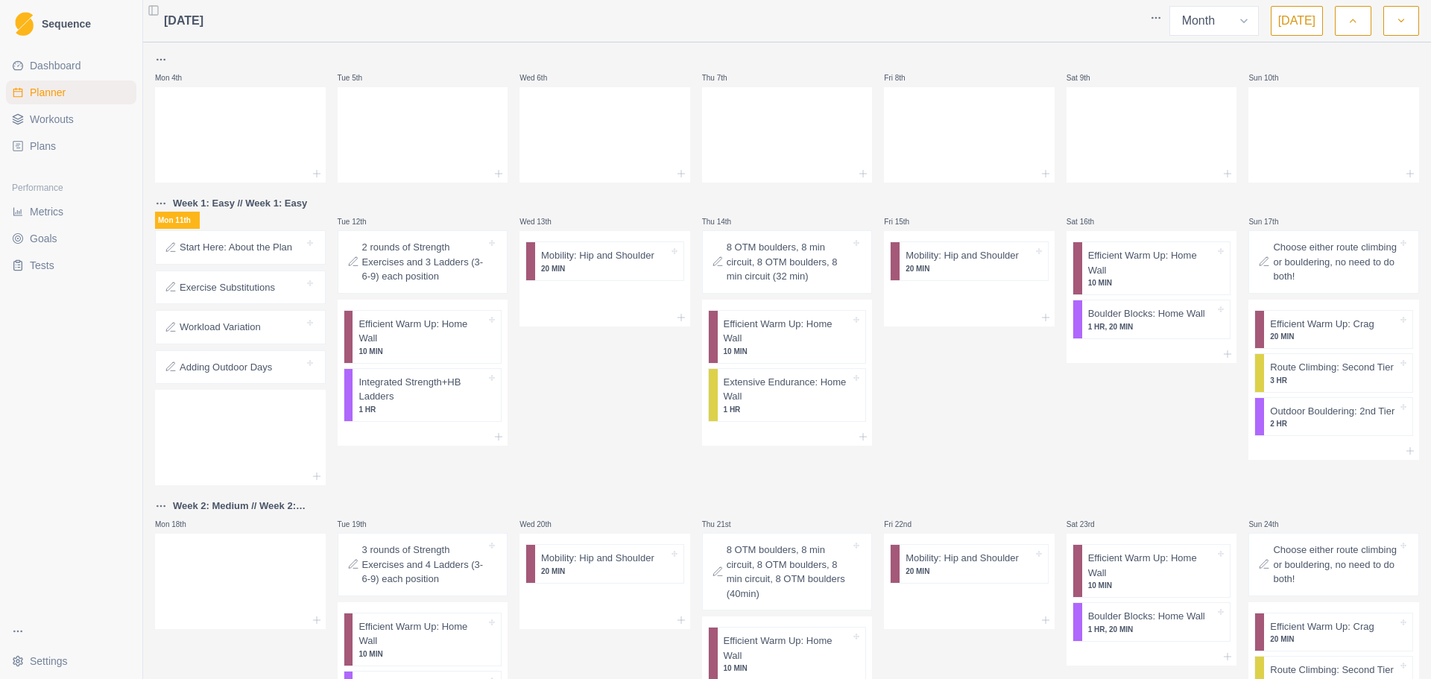
scroll to position [149, 0]
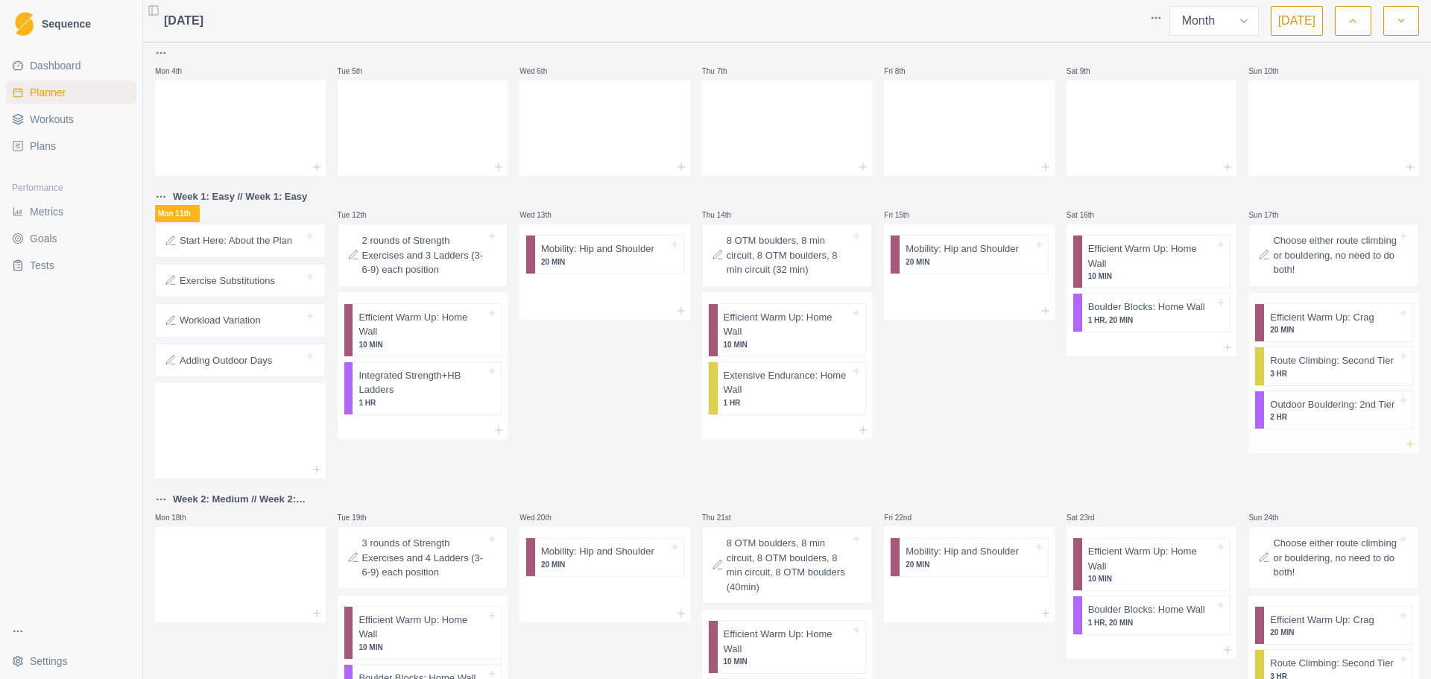
click at [1404, 443] on icon at bounding box center [1410, 444] width 12 height 12
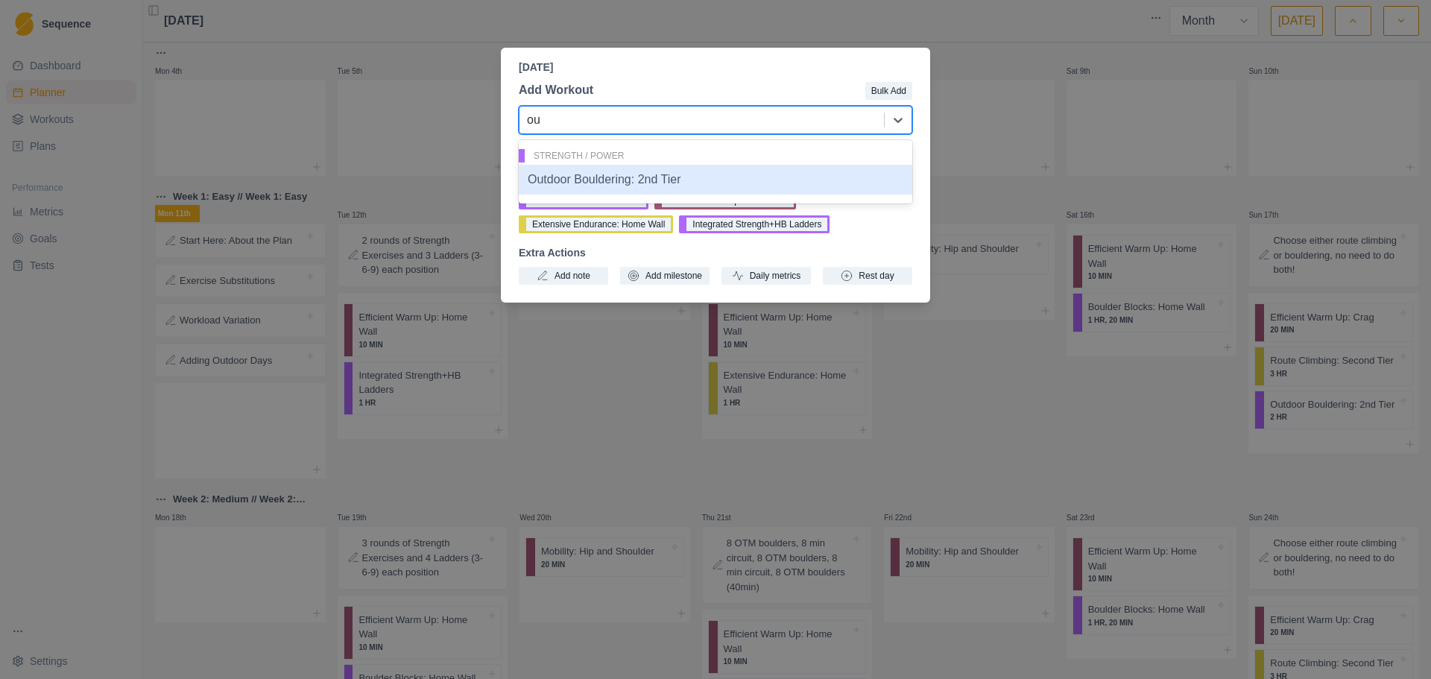
type input "o"
type input "r"
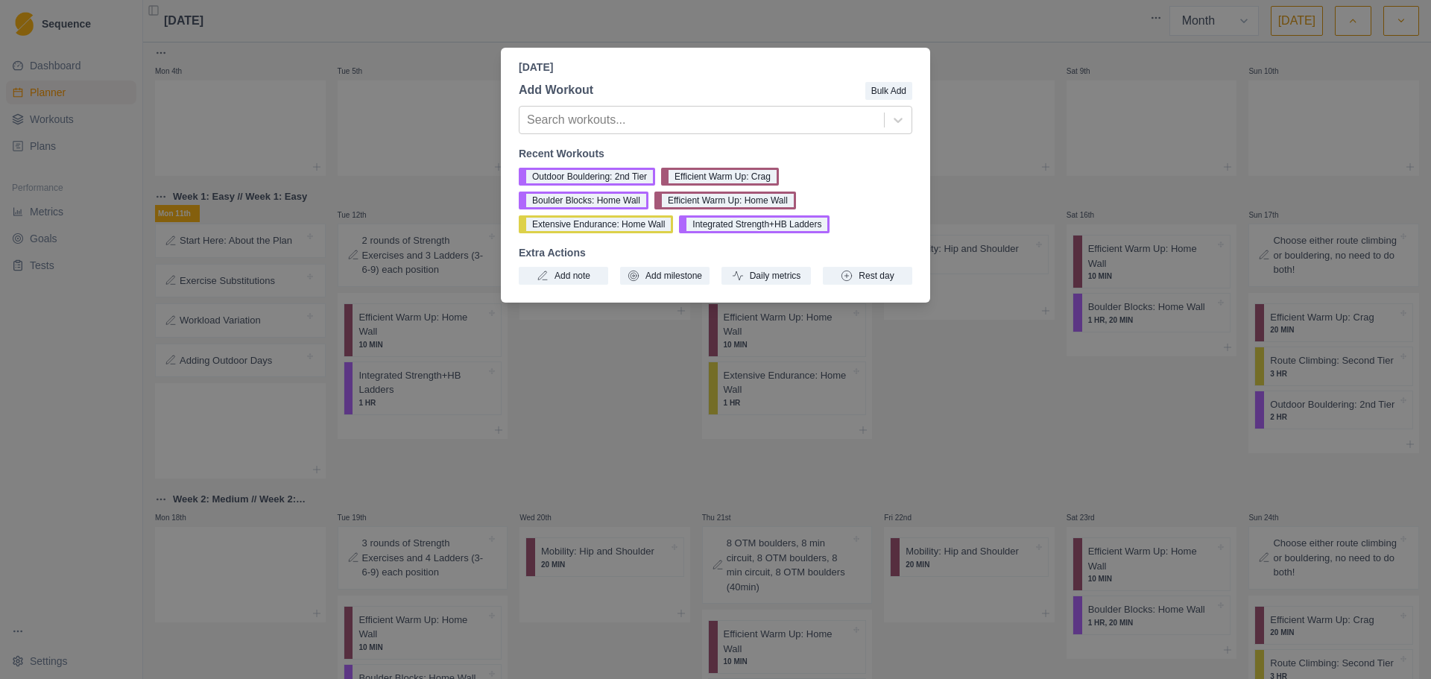
click at [952, 183] on div "[DATE] Add Workout Bulk Add Search workouts... Recent Workouts Outdoor Boulderi…" at bounding box center [715, 339] width 1431 height 679
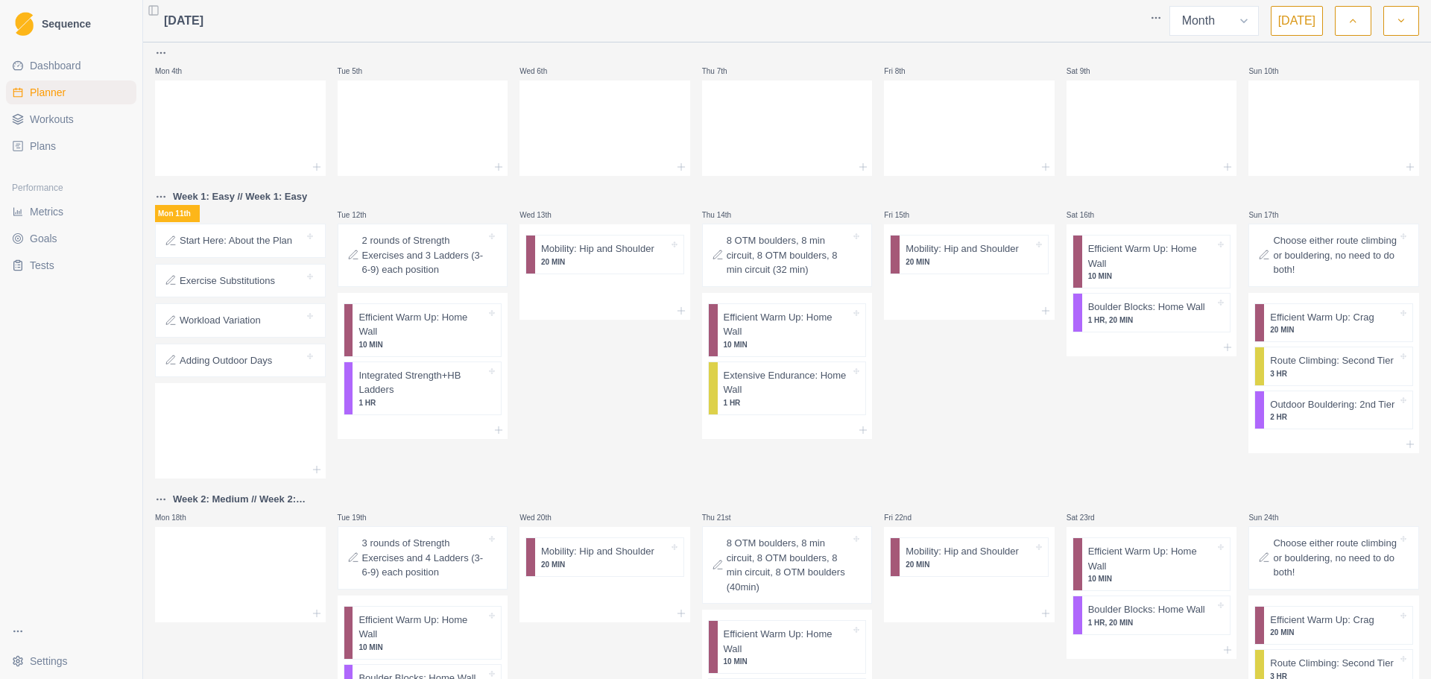
click at [230, 366] on p "Adding Outdoor Days" at bounding box center [226, 360] width 92 height 15
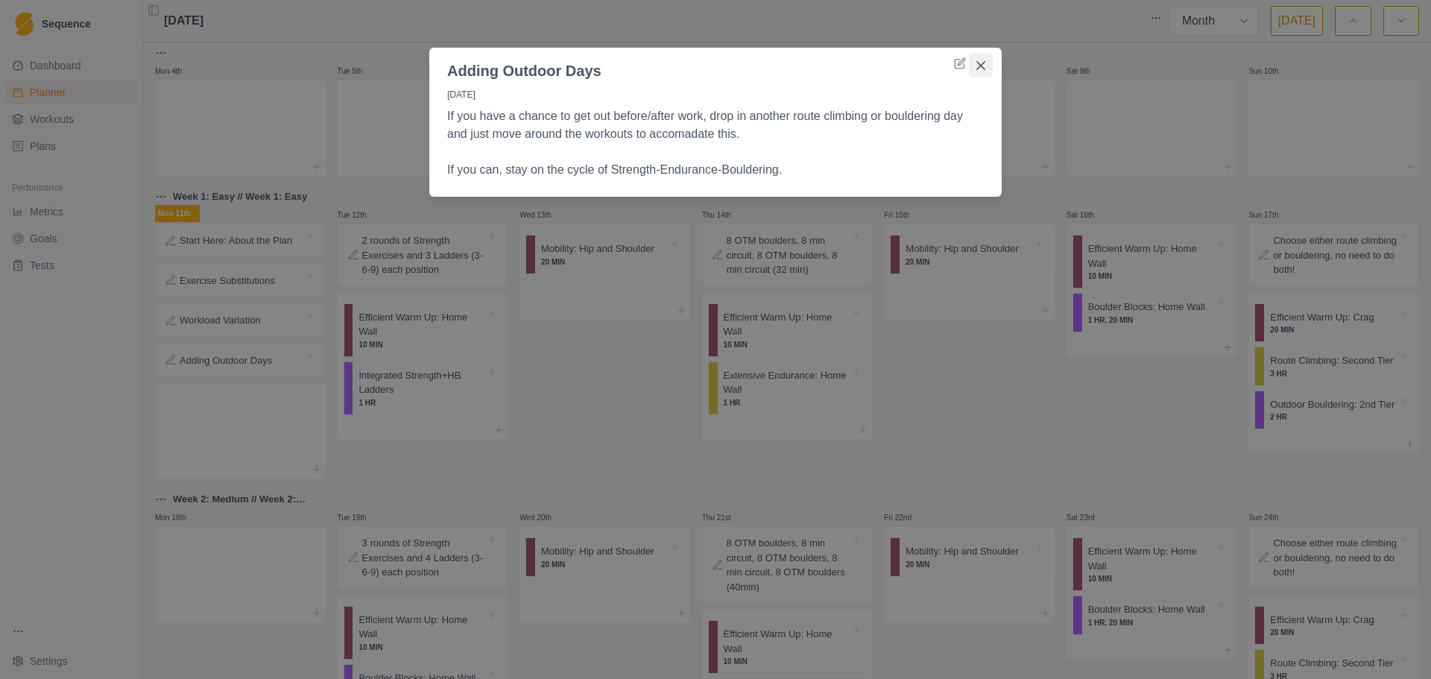
click at [982, 63] on icon "Close" at bounding box center [980, 65] width 9 height 9
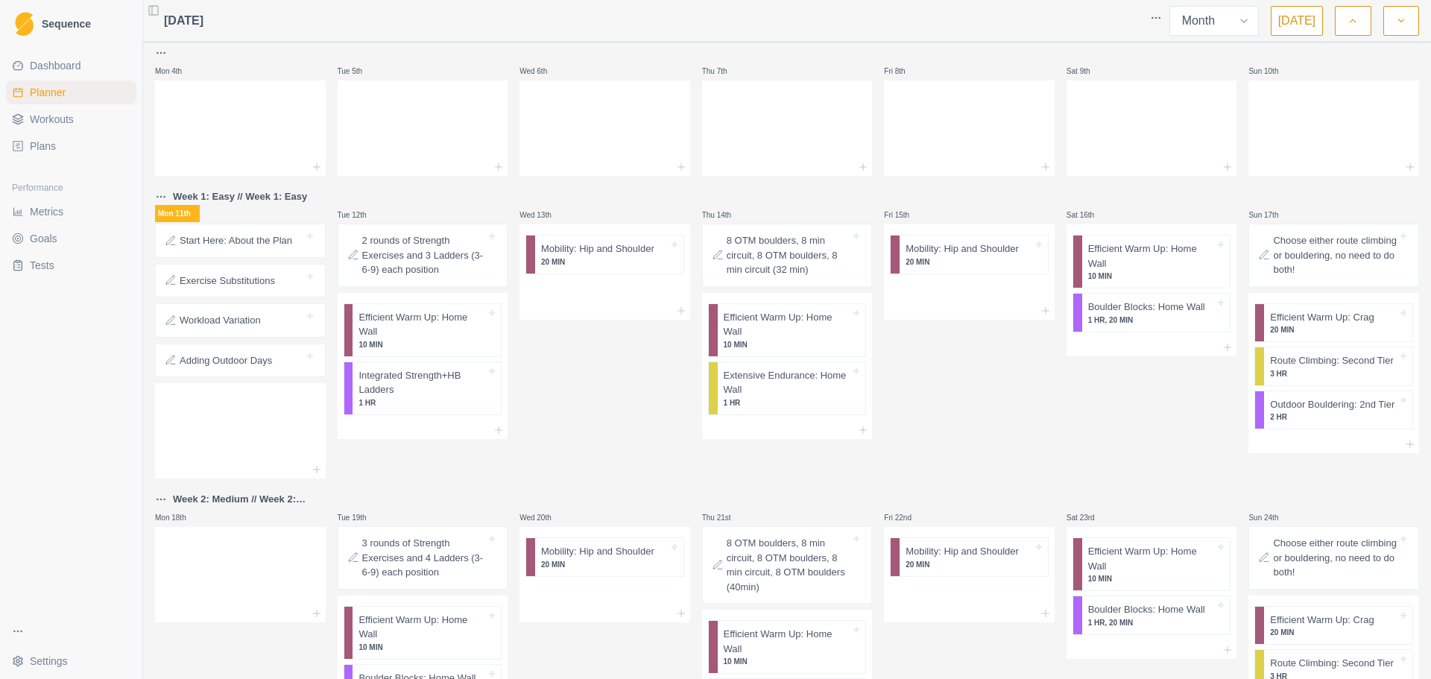
click at [1280, 255] on p "Choose either route climbing or bouldering, no need to do both!" at bounding box center [1335, 255] width 124 height 44
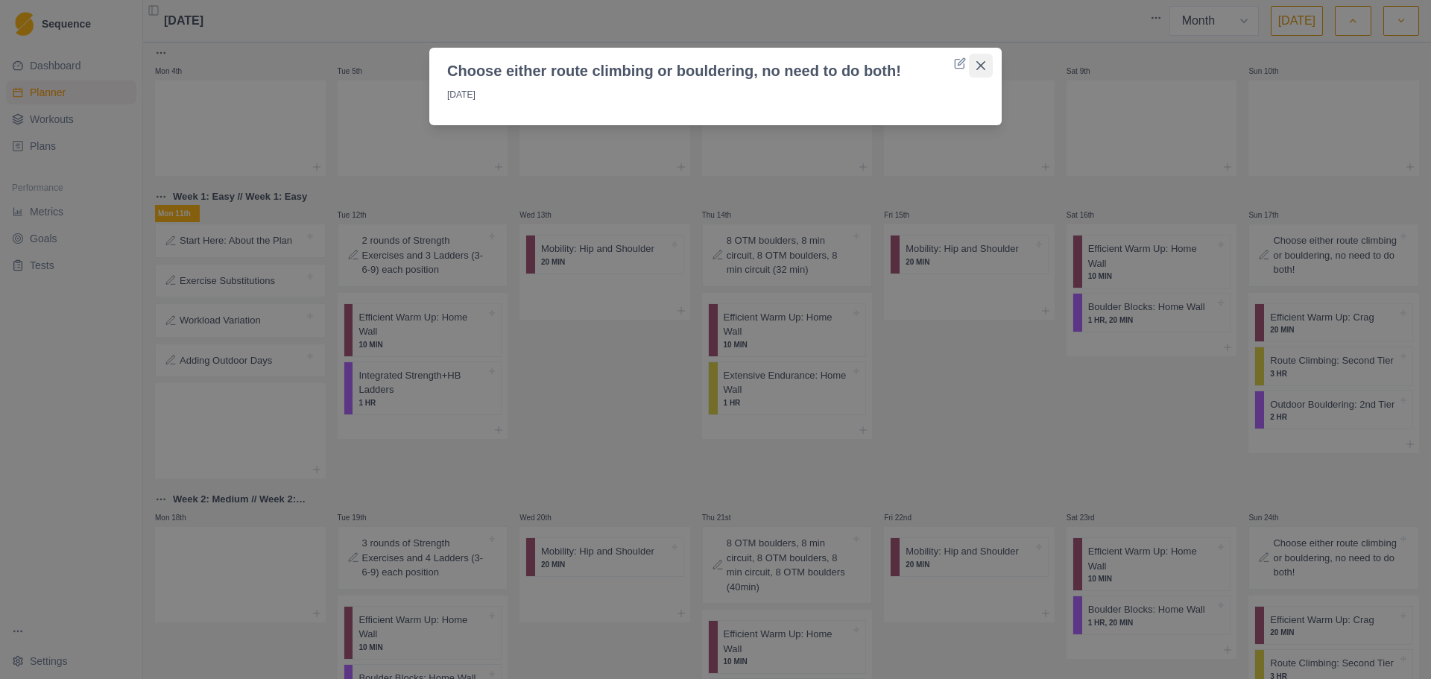
click at [975, 62] on button "Close" at bounding box center [981, 66] width 24 height 24
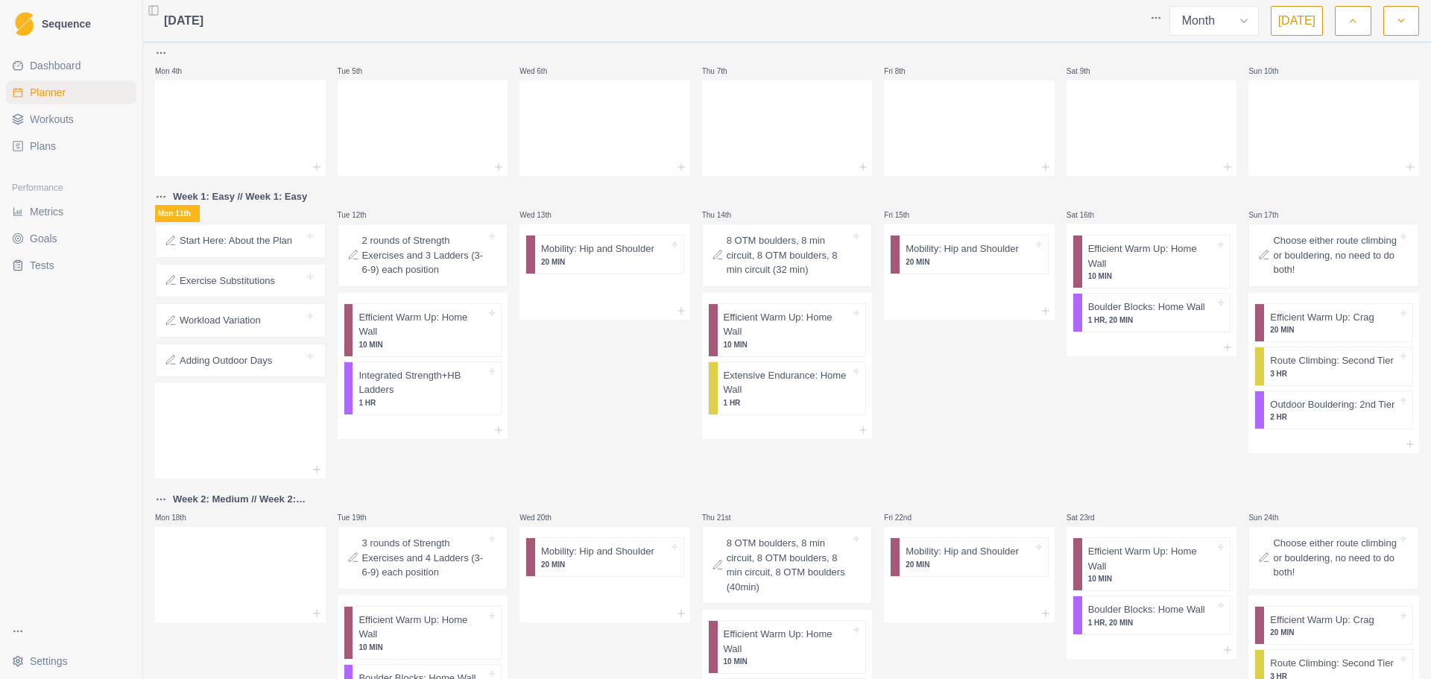
click at [79, 67] on span "Dashboard" at bounding box center [55, 65] width 51 height 15
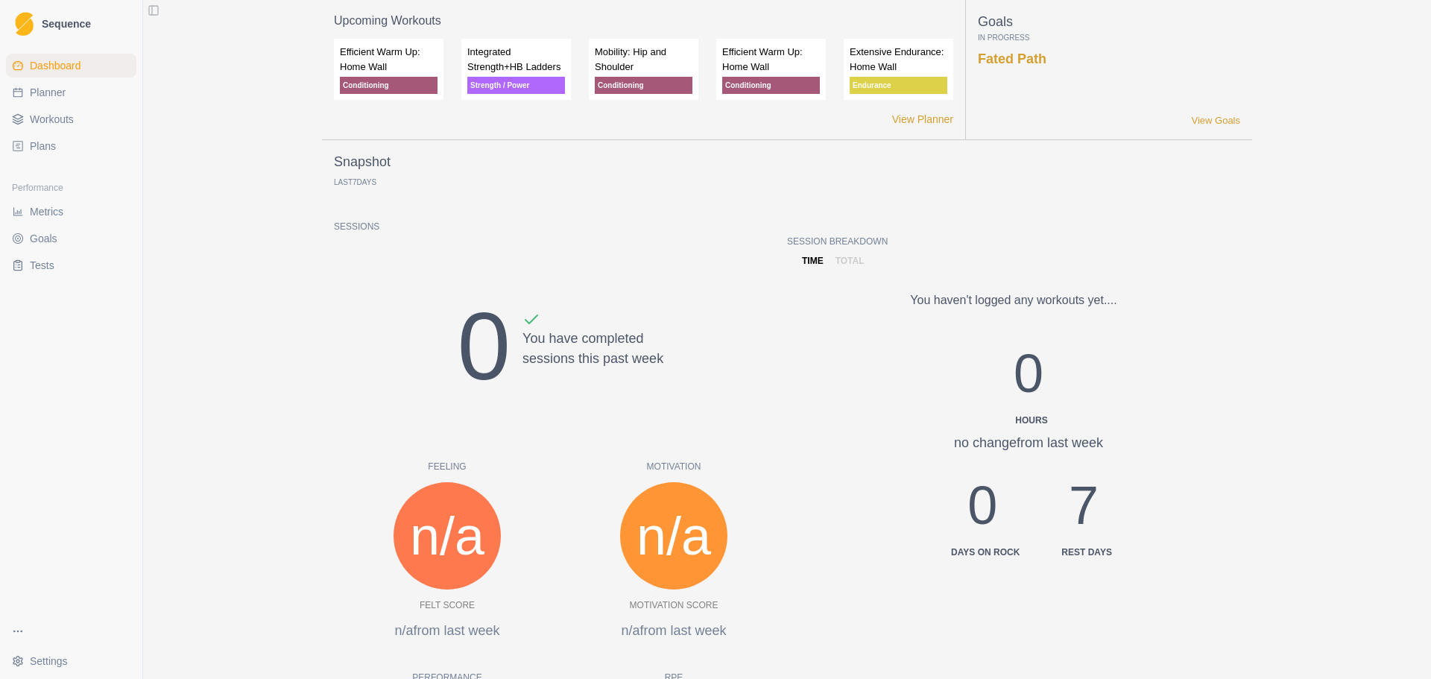
click at [38, 86] on span "Planner" at bounding box center [48, 92] width 36 height 15
select select "month"
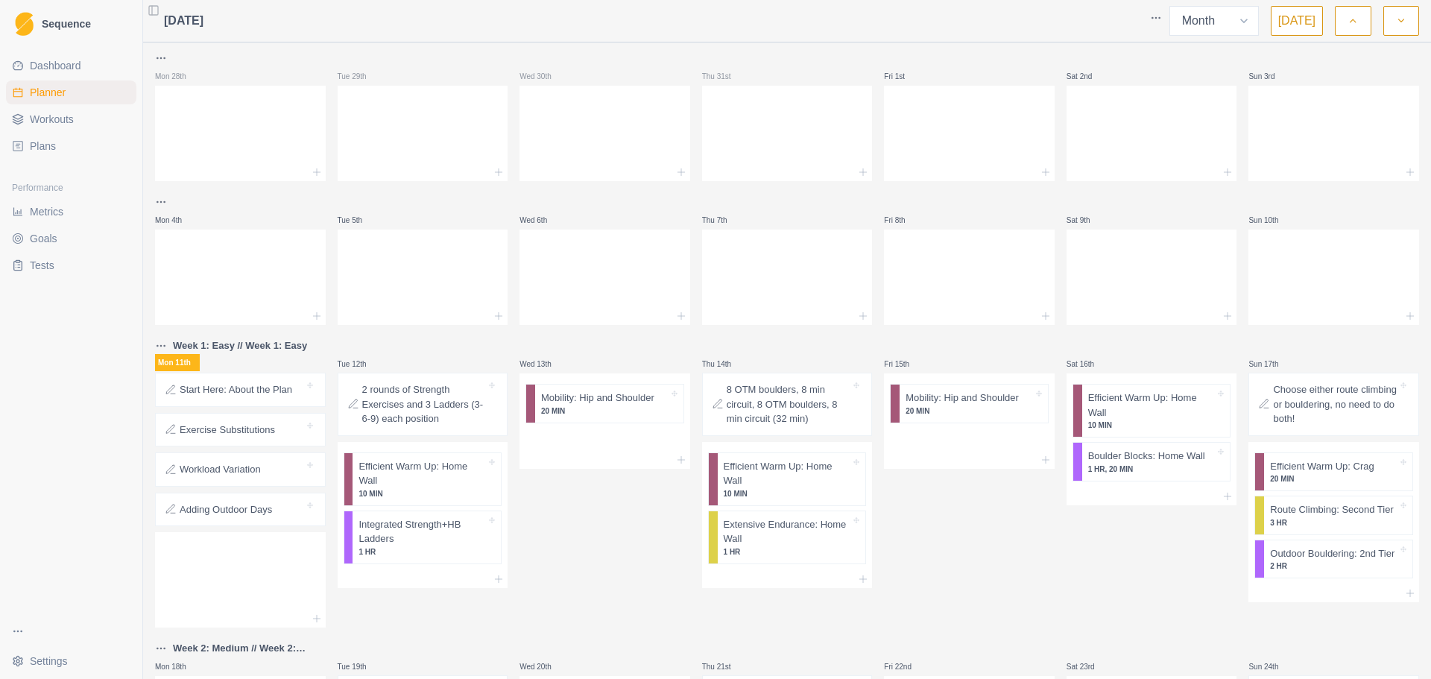
click at [423, 414] on p "2 rounds of Strength Exercises and 3 Ladders (3-6-9) each position" at bounding box center [424, 404] width 124 height 44
click at [353, 411] on div "2 rounds of Strength Exercises and 3 Ladders (3-6-9) each position" at bounding box center [416, 404] width 139 height 44
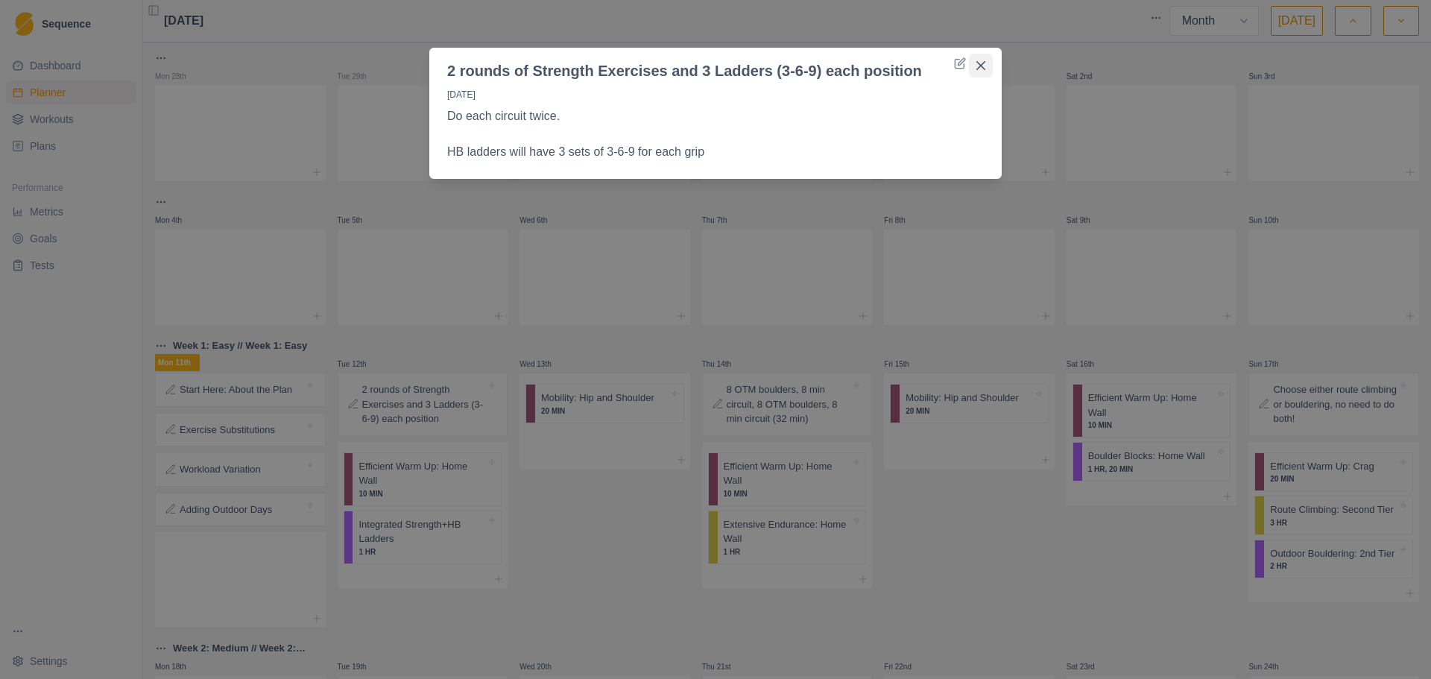
click at [978, 67] on icon "Close" at bounding box center [980, 65] width 9 height 9
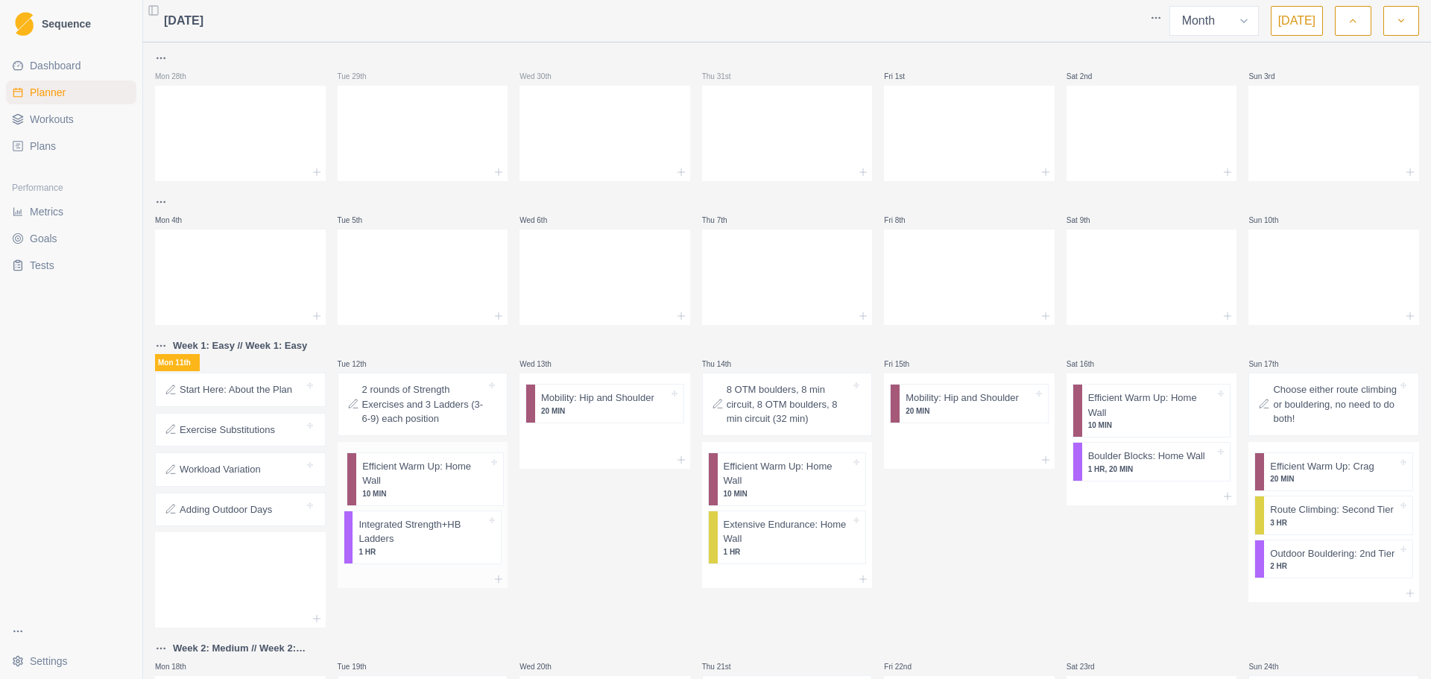
click at [385, 475] on div "Efficient Warm Up: Home Wall 10 MIN Integrated Strength+HB Ladders 1 HR" at bounding box center [423, 506] width 171 height 128
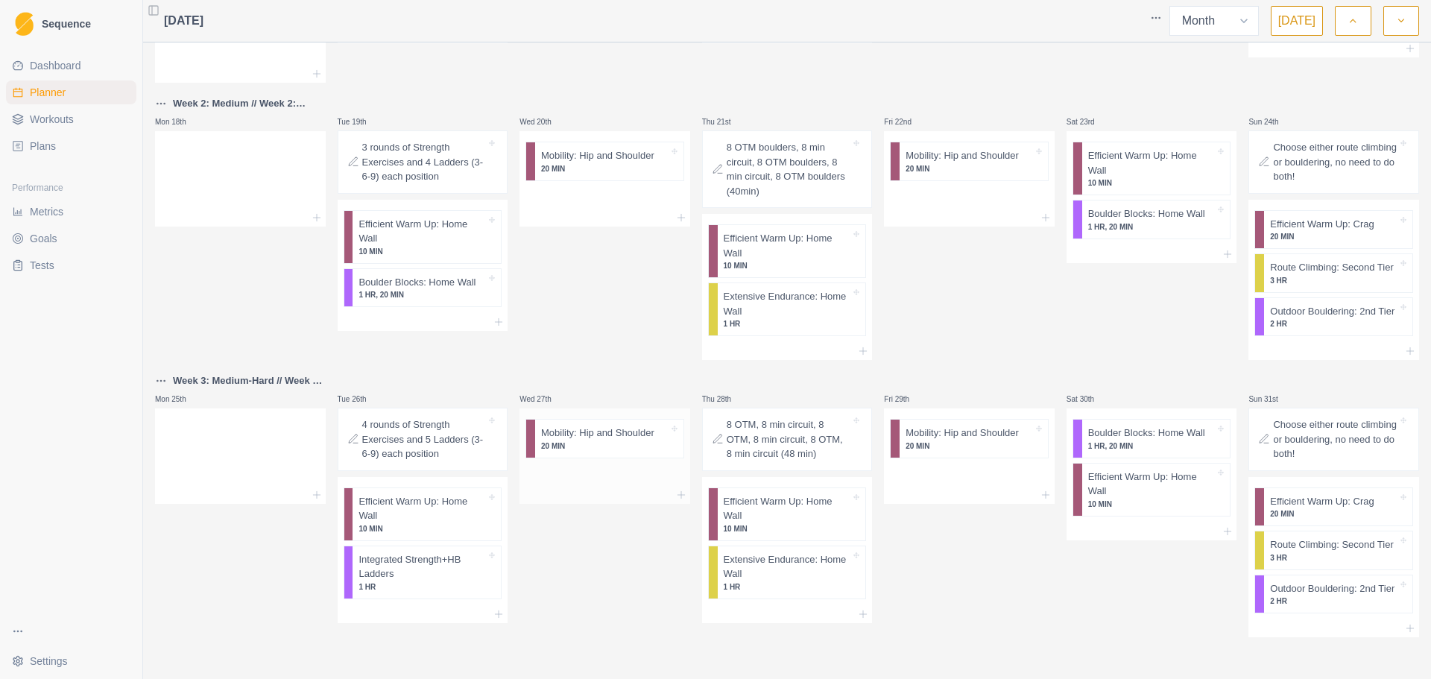
scroll to position [172, 0]
